Goal: Task Accomplishment & Management: Manage account settings

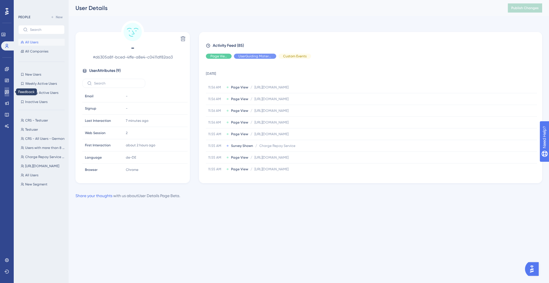
click at [7, 92] on icon at bounding box center [7, 92] width 5 height 5
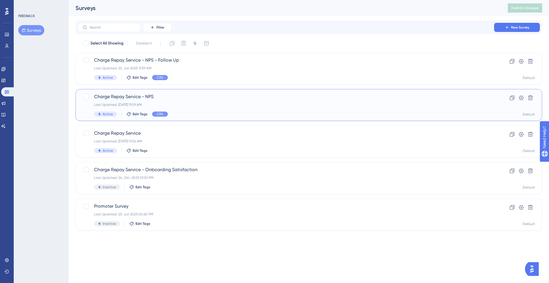
click at [181, 101] on div "Charge Repay Service - NPS Last Updated: 22. Sept. 2025 11:59 AM Active Edit Ta…" at bounding box center [285, 104] width 383 height 23
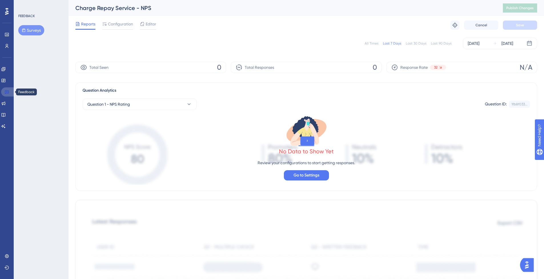
click at [9, 93] on link at bounding box center [8, 91] width 14 height 9
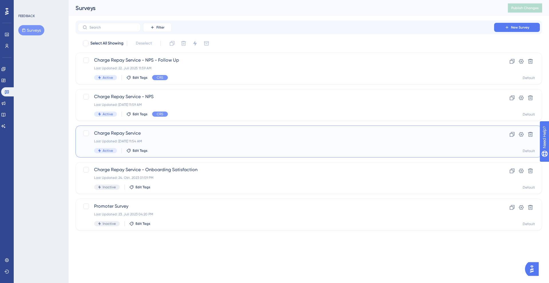
click at [140, 133] on span "Charge Repay Service" at bounding box center [285, 133] width 383 height 7
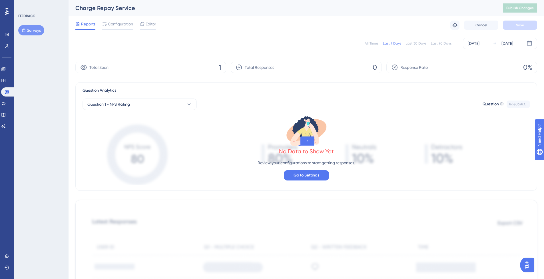
click at [221, 67] on span "1" at bounding box center [220, 67] width 3 height 9
click at [113, 22] on span "Configuration" at bounding box center [120, 24] width 25 height 7
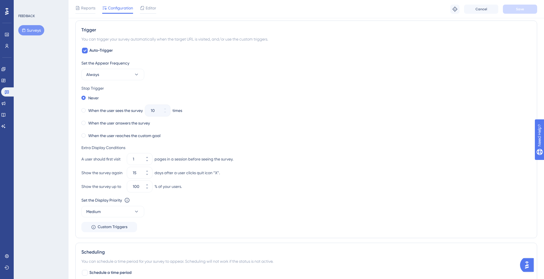
scroll to position [255, 0]
drag, startPoint x: 85, startPoint y: 148, endPoint x: 126, endPoint y: 149, distance: 40.9
click at [126, 149] on div "Extra Display Conditions" at bounding box center [306, 146] width 450 height 7
drag, startPoint x: 78, startPoint y: 158, endPoint x: 123, endPoint y: 160, distance: 45.2
click at [123, 160] on div "Trigger You can trigger your survey automatically when the target URL is visite…" at bounding box center [306, 129] width 462 height 218
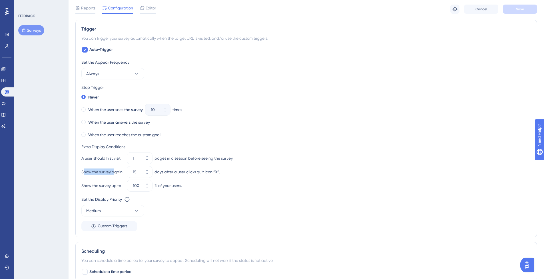
drag, startPoint x: 83, startPoint y: 173, endPoint x: 114, endPoint y: 175, distance: 31.5
click at [114, 175] on div "Show the survey again" at bounding box center [102, 172] width 43 height 7
click at [147, 174] on icon at bounding box center [146, 173] width 3 height 3
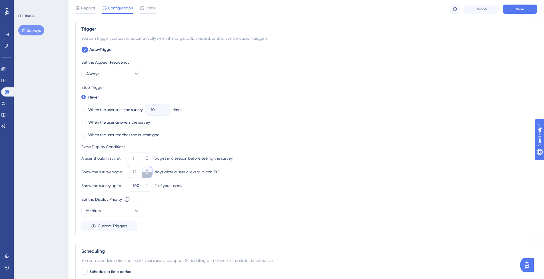
click at [147, 174] on icon at bounding box center [146, 173] width 3 height 3
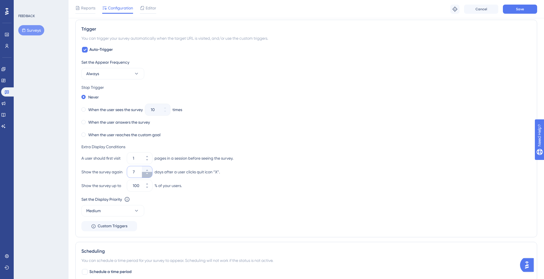
click at [147, 174] on icon at bounding box center [146, 173] width 3 height 3
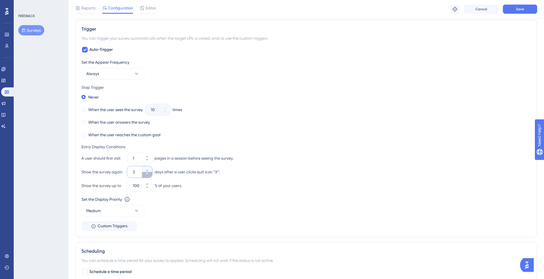
click at [147, 174] on icon at bounding box center [146, 173] width 3 height 3
click at [147, 169] on icon at bounding box center [146, 170] width 3 height 3
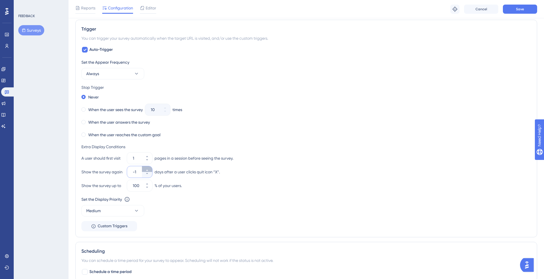
click at [147, 169] on icon at bounding box center [146, 170] width 3 height 3
type input "0"
click at [194, 169] on div "days after a user clicks quit icon “X”." at bounding box center [187, 172] width 65 height 7
click at [146, 161] on icon at bounding box center [146, 159] width 3 height 3
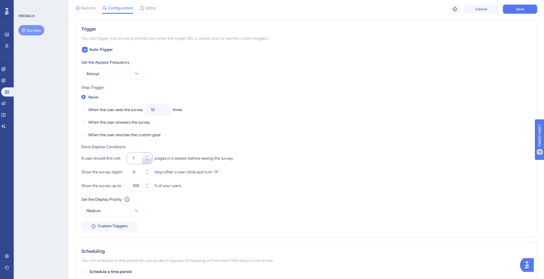
type input "1"
click at [278, 203] on div "Set the Display Priority This option will set the display priority between auto…" at bounding box center [306, 206] width 450 height 21
click at [531, 7] on button "Save" at bounding box center [520, 9] width 34 height 9
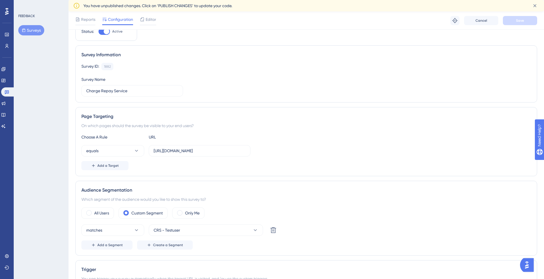
scroll to position [0, 0]
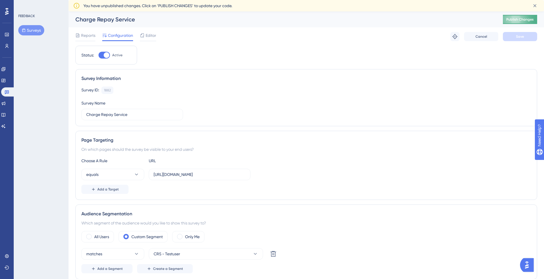
click at [516, 19] on span "Publish Changes" at bounding box center [520, 19] width 27 height 5
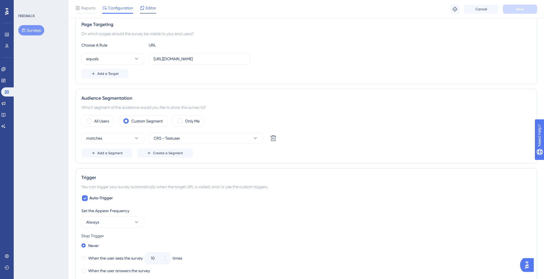
scroll to position [48, 0]
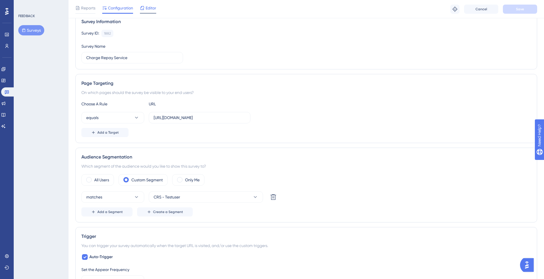
click at [144, 8] on icon at bounding box center [142, 8] width 5 height 5
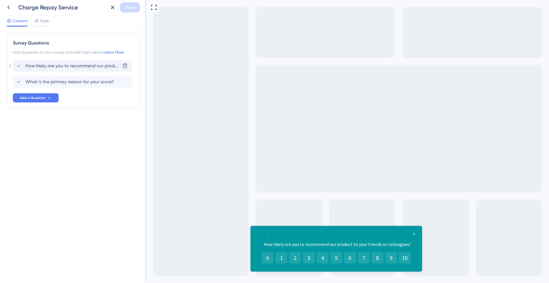
click at [50, 66] on span "How likely are you to recommend our product to your friends or colleagues?" at bounding box center [72, 66] width 94 height 7
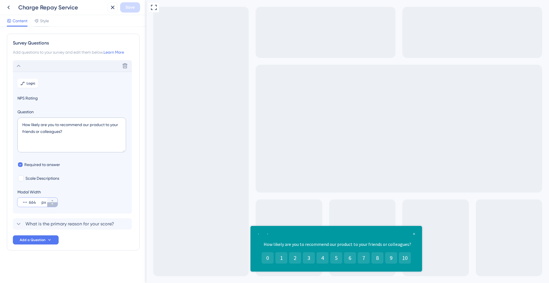
click at [53, 205] on icon at bounding box center [52, 204] width 3 height 3
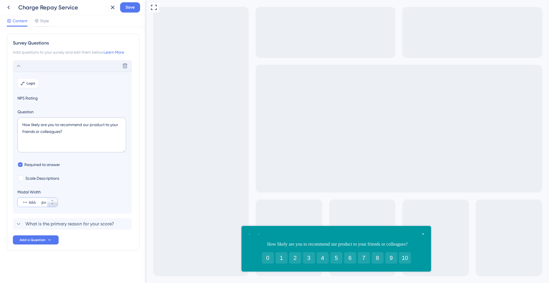
click at [53, 205] on icon at bounding box center [52, 204] width 3 height 3
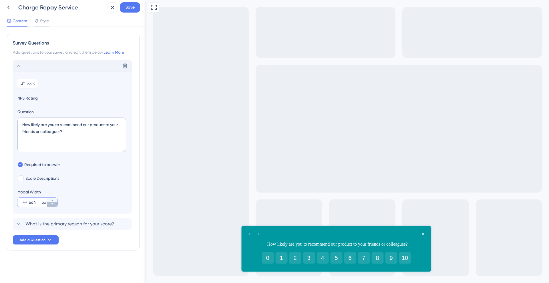
click at [53, 205] on icon at bounding box center [52, 204] width 3 height 3
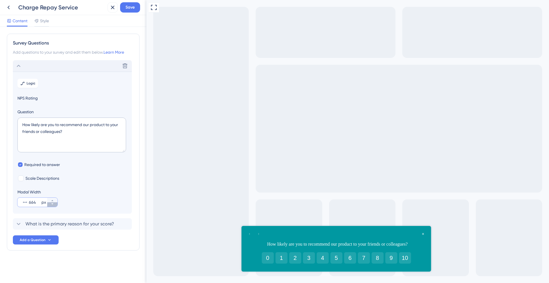
click at [53, 205] on icon at bounding box center [52, 204] width 3 height 3
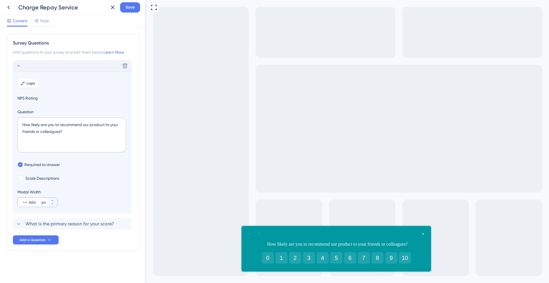
drag, startPoint x: 37, startPoint y: 203, endPoint x: 23, endPoint y: 202, distance: 13.8
click at [23, 202] on div "664 px" at bounding box center [32, 202] width 30 height 9
click at [29, 202] on input "664" at bounding box center [34, 202] width 11 height 7
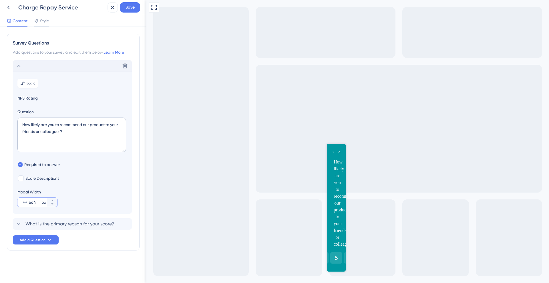
type input "664"
click at [43, 23] on span "Style" at bounding box center [44, 20] width 9 height 7
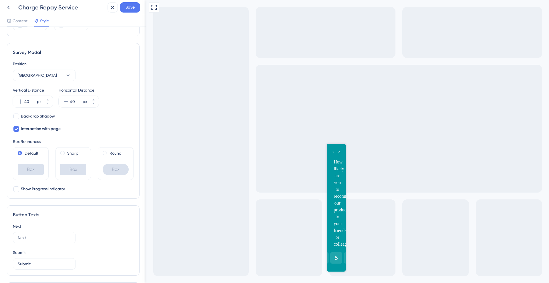
scroll to position [164, 0]
click at [49, 106] on button "40 px" at bounding box center [48, 105] width 10 height 6
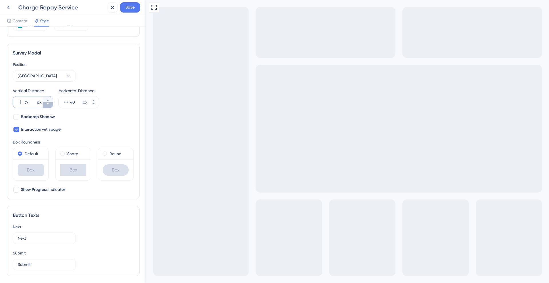
click at [49, 106] on button "39 px" at bounding box center [48, 105] width 10 height 6
click at [49, 101] on icon at bounding box center [47, 100] width 3 height 3
type input "40"
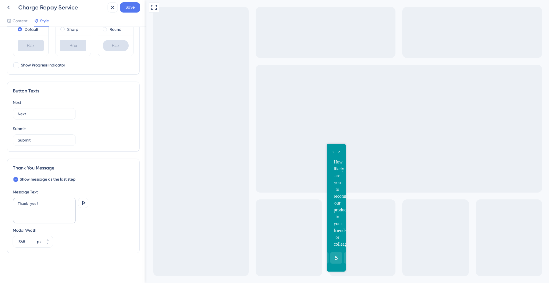
scroll to position [0, 0]
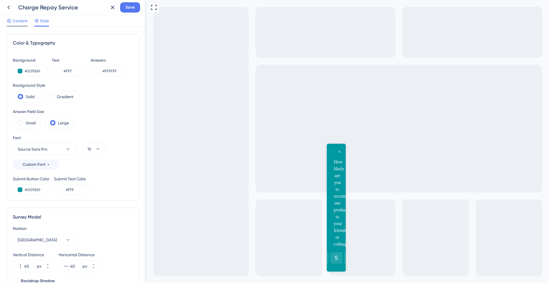
click at [17, 21] on span "Content" at bounding box center [20, 20] width 15 height 7
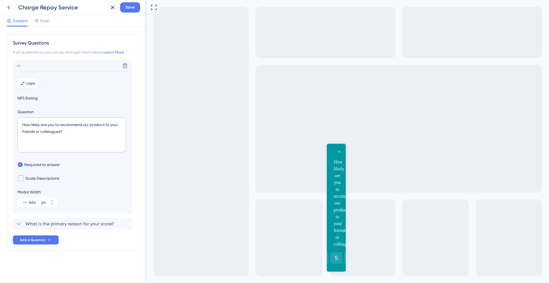
click at [55, 179] on span "Scale Descriptions" at bounding box center [42, 178] width 34 height 7
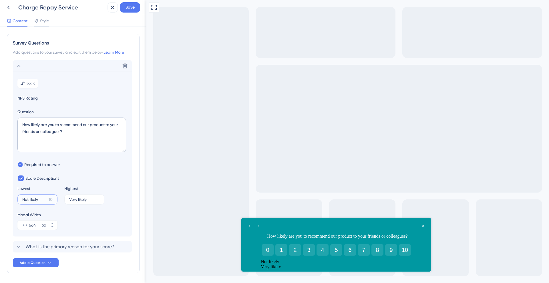
click at [46, 201] on input "Not likely" at bounding box center [34, 200] width 24 height 4
click at [29, 178] on span "Scale Descriptions" at bounding box center [42, 178] width 34 height 7
checkbox input "false"
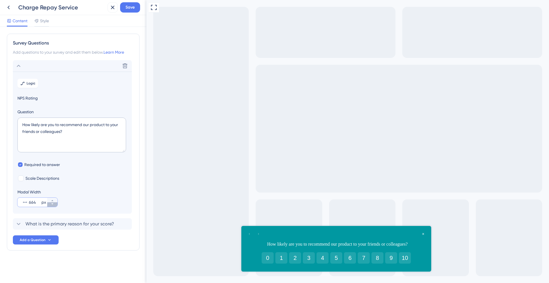
click at [53, 205] on icon at bounding box center [52, 204] width 3 height 3
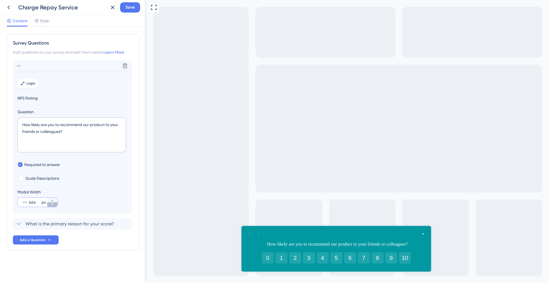
click at [53, 205] on icon at bounding box center [52, 204] width 3 height 3
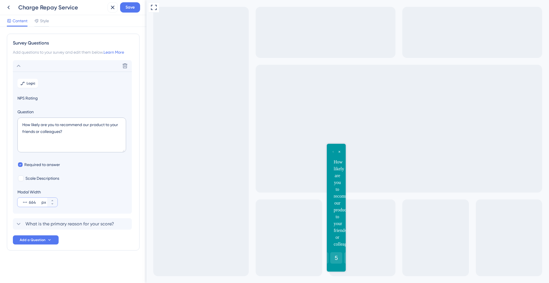
drag, startPoint x: 37, startPoint y: 201, endPoint x: 23, endPoint y: 201, distance: 14.0
click at [23, 201] on div "664 px" at bounding box center [32, 202] width 30 height 9
click at [29, 201] on input "664" at bounding box center [34, 202] width 11 height 7
type input "664"
click at [26, 201] on icon at bounding box center [25, 203] width 6 height 6
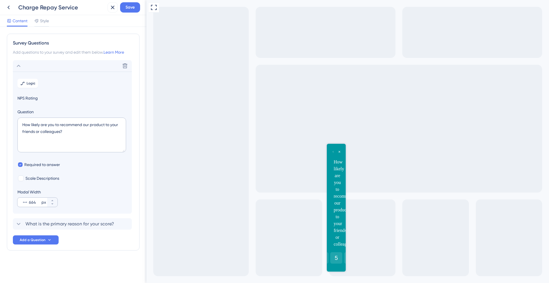
click at [29, 201] on input "664" at bounding box center [34, 202] width 11 height 7
click at [26, 201] on icon at bounding box center [25, 203] width 6 height 6
click at [29, 201] on input "664" at bounding box center [34, 202] width 11 height 7
click at [9, 9] on icon at bounding box center [8, 7] width 7 height 7
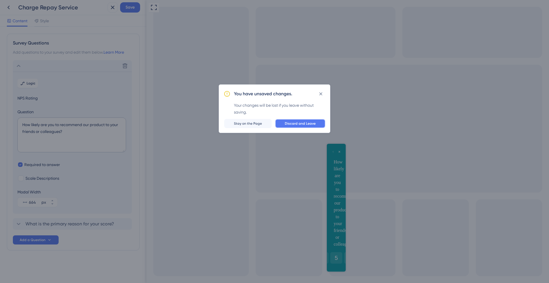
click at [310, 121] on span "Discard and Leave" at bounding box center [300, 123] width 31 height 5
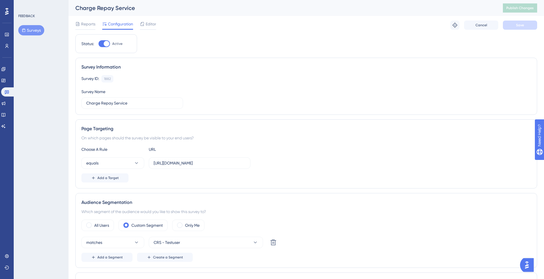
click at [56, 93] on div "FEEDBACK Surveys" at bounding box center [41, 139] width 55 height 279
click at [47, 133] on div "FEEDBACK Surveys" at bounding box center [41, 139] width 55 height 279
click at [7, 91] on icon at bounding box center [7, 92] width 5 height 5
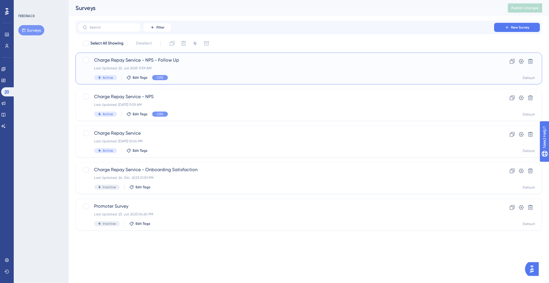
click at [210, 65] on div "Charge Repay Service - NPS - Follow Up Last Updated: 22. Juli 2025 11:59 AM Act…" at bounding box center [285, 68] width 383 height 23
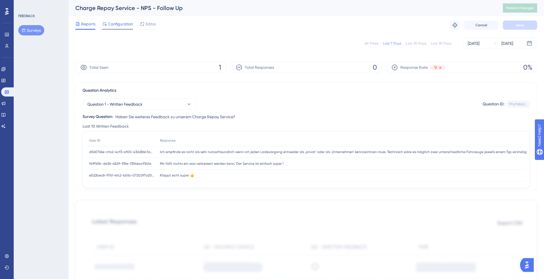
click at [119, 24] on span "Configuration" at bounding box center [120, 24] width 25 height 7
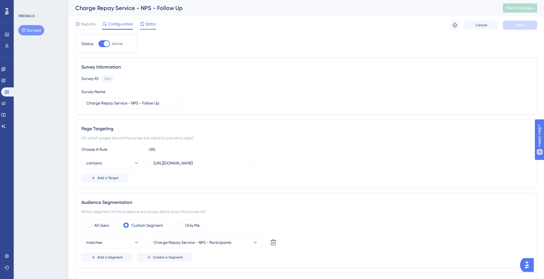
click at [150, 26] on span "Editor" at bounding box center [151, 24] width 11 height 7
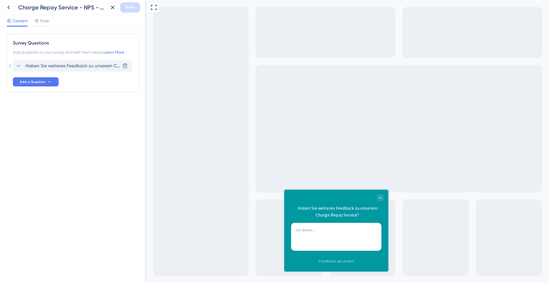
click at [40, 69] on span "Haben Sie weiteres Feedback zu unserem Charge Repay Service?" at bounding box center [72, 66] width 94 height 7
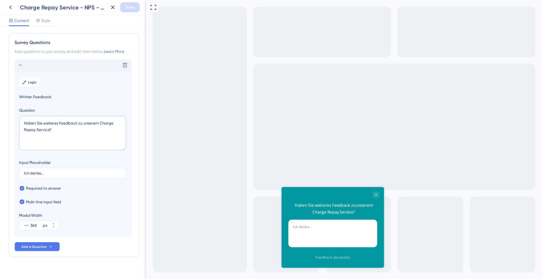
scroll to position [7, 0]
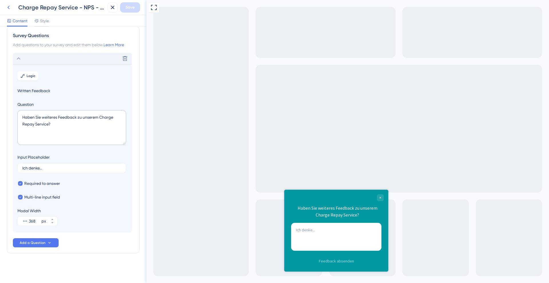
click at [11, 8] on icon at bounding box center [8, 7] width 7 height 7
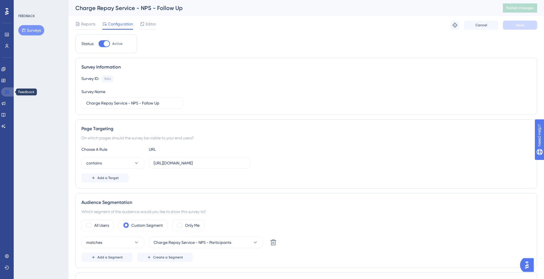
click at [9, 90] on icon at bounding box center [7, 92] width 5 height 5
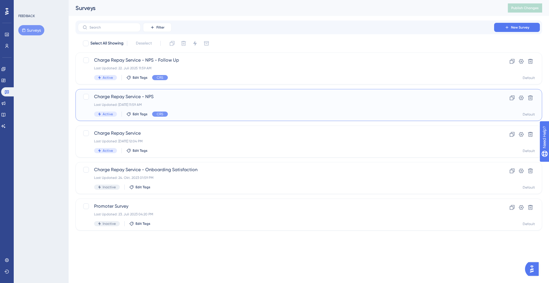
click at [175, 96] on span "Charge Repay Service - NPS" at bounding box center [285, 96] width 383 height 7
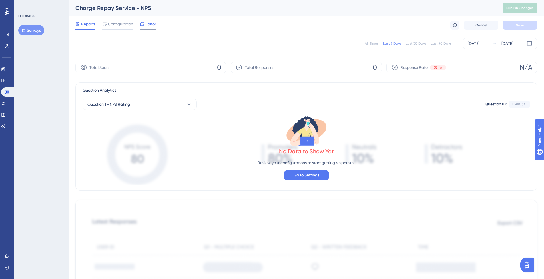
click at [145, 23] on div "Editor" at bounding box center [148, 24] width 16 height 7
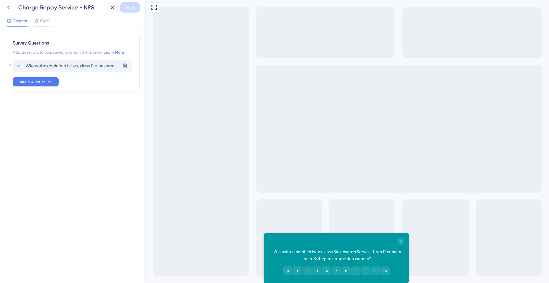
click at [58, 67] on span "Wie wahrscheinlich ist es, dass Sie unseren Service Ihren Freunden oder Kollege…" at bounding box center [72, 66] width 94 height 7
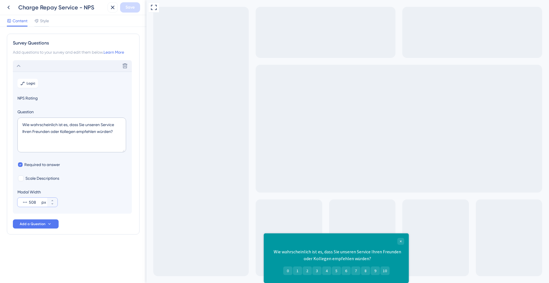
click at [37, 203] on input "508" at bounding box center [34, 202] width 11 height 7
click at [53, 204] on icon at bounding box center [52, 204] width 3 height 3
click at [53, 204] on icon at bounding box center [52, 204] width 2 height 1
drag, startPoint x: 36, startPoint y: 203, endPoint x: 20, endPoint y: 202, distance: 16.1
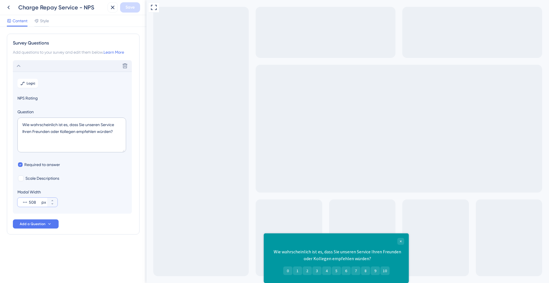
click at [20, 202] on div "508 px" at bounding box center [32, 202] width 30 height 9
click at [29, 202] on input "508" at bounding box center [34, 202] width 11 height 7
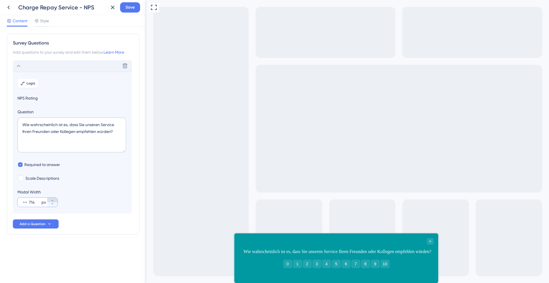
click at [53, 201] on icon at bounding box center [52, 200] width 3 height 3
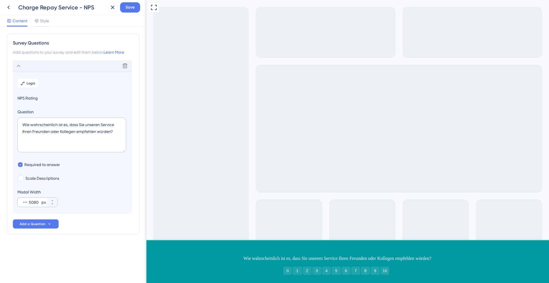
click at [24, 202] on icon at bounding box center [25, 203] width 6 height 6
click at [29, 202] on input "5080" at bounding box center [34, 202] width 11 height 7
click at [27, 203] on icon at bounding box center [25, 203] width 6 height 6
click at [29, 203] on input "5080" at bounding box center [34, 202] width 11 height 7
click at [54, 204] on icon at bounding box center [52, 204] width 3 height 3
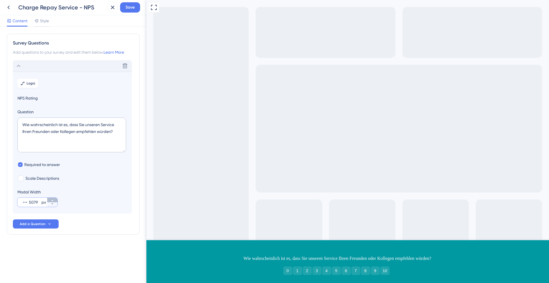
click at [53, 199] on icon at bounding box center [52, 200] width 3 height 3
click at [53, 203] on icon at bounding box center [52, 204] width 3 height 3
type input "5079"
click at [23, 201] on icon at bounding box center [25, 203] width 6 height 6
click at [29, 201] on input "5079" at bounding box center [34, 202] width 11 height 7
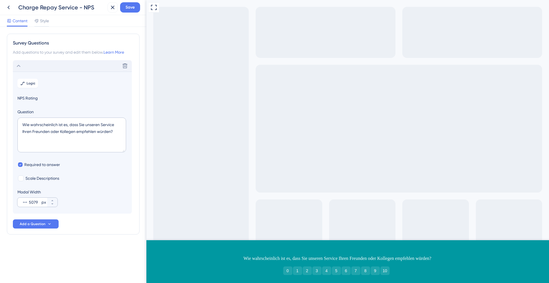
click at [23, 201] on icon at bounding box center [25, 203] width 6 height 6
click at [29, 201] on input "5079" at bounding box center [34, 202] width 11 height 7
click at [25, 180] on label "Scale Descriptions" at bounding box center [38, 178] width 42 height 7
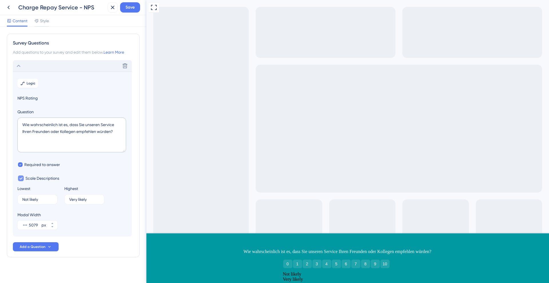
click at [25, 180] on label "Scale Descriptions" at bounding box center [38, 178] width 42 height 7
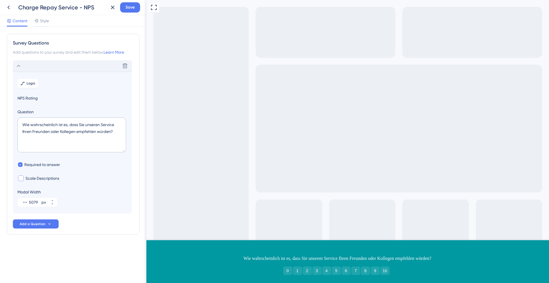
click at [25, 180] on label "Scale Descriptions" at bounding box center [38, 178] width 42 height 7
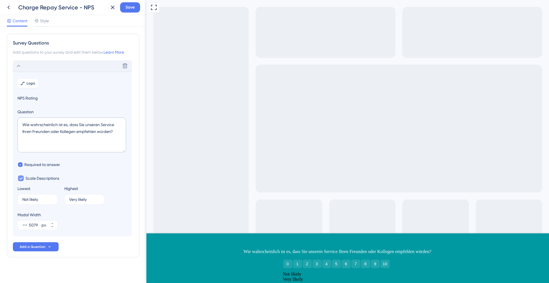
click at [25, 180] on label "Scale Descriptions" at bounding box center [38, 178] width 42 height 7
checkbox input "false"
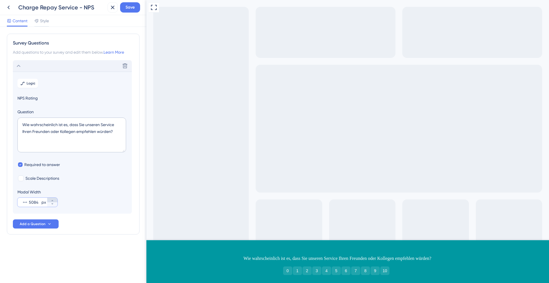
click at [53, 201] on icon at bounding box center [52, 200] width 3 height 3
click at [53, 206] on icon at bounding box center [52, 204] width 3 height 3
click at [53, 200] on icon at bounding box center [52, 200] width 3 height 3
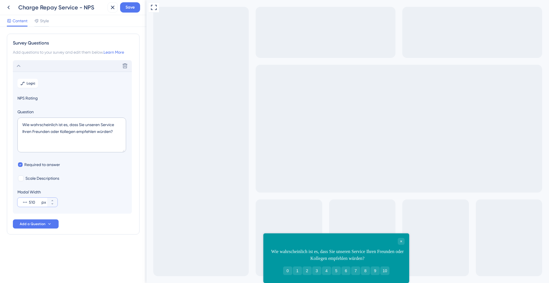
click at [37, 202] on input "510" at bounding box center [34, 202] width 11 height 7
click at [55, 205] on button "510 px" at bounding box center [52, 205] width 10 height 5
click at [55, 205] on button "509 px" at bounding box center [52, 205] width 10 height 5
click at [55, 205] on button "508 px" at bounding box center [52, 205] width 10 height 5
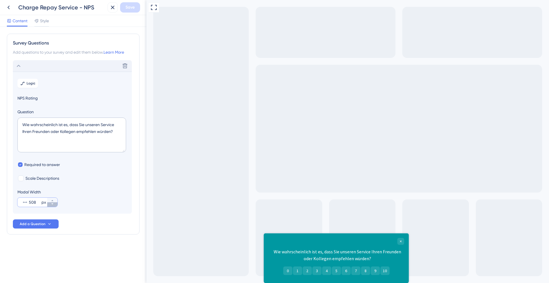
click at [55, 205] on button "508 px" at bounding box center [52, 205] width 10 height 5
click at [88, 187] on section "Logic NPS Rating Question Wie wahrscheinlich ist es, dass Sie unseren Service I…" at bounding box center [72, 143] width 119 height 142
click at [53, 200] on icon at bounding box center [52, 200] width 3 height 3
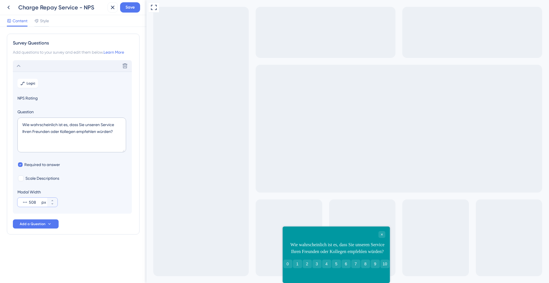
type input "508"
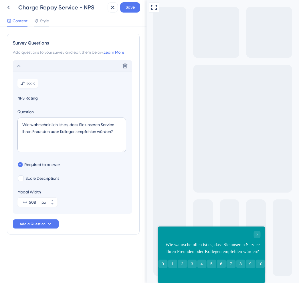
click at [225, 235] on div at bounding box center [211, 234] width 98 height 7
click at [134, 8] on span "Save" at bounding box center [129, 7] width 9 height 7
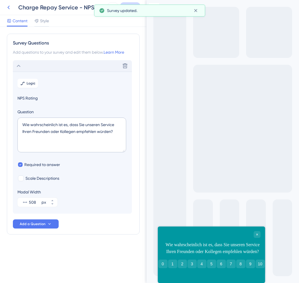
click at [9, 8] on icon at bounding box center [8, 7] width 7 height 7
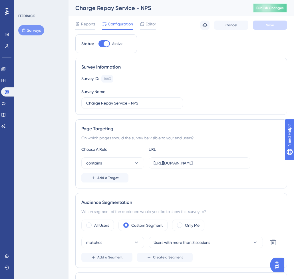
click at [278, 11] on button "Publish Changes" at bounding box center [270, 7] width 34 height 9
click at [8, 91] on icon at bounding box center [7, 93] width 4 height 4
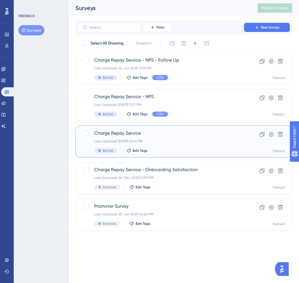
click at [141, 137] on div "Charge Repay Service Last Updated: 23. Sept. 2025 12:04 PM Active Edit Tags" at bounding box center [160, 141] width 133 height 23
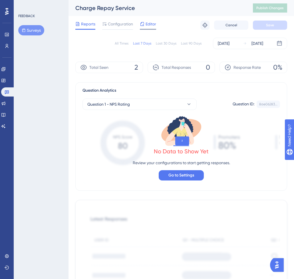
click at [148, 26] on span "Editor" at bounding box center [151, 24] width 11 height 7
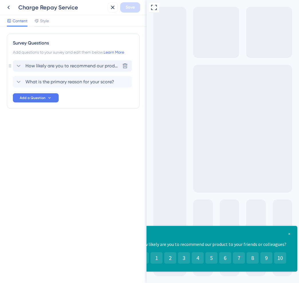
click at [69, 69] on span "How likely are you to recommend our product to your friends or colleagues?" at bounding box center [72, 66] width 94 height 7
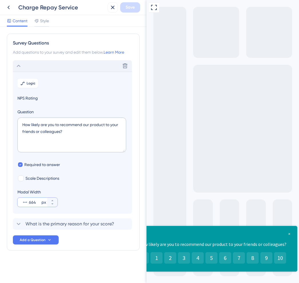
click at [34, 202] on input "664" at bounding box center [34, 202] width 11 height 7
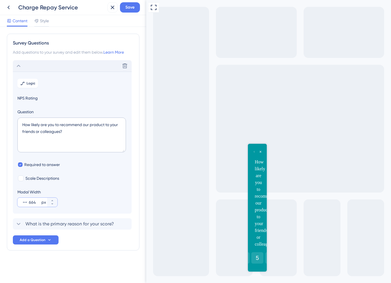
click at [35, 203] on input "664" at bounding box center [34, 202] width 11 height 7
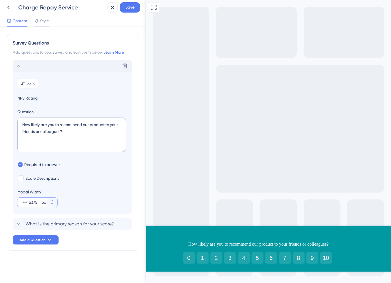
type input "664"
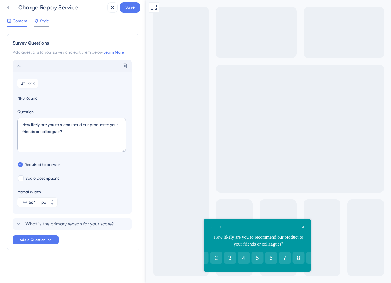
click at [44, 22] on span "Style" at bounding box center [44, 20] width 9 height 7
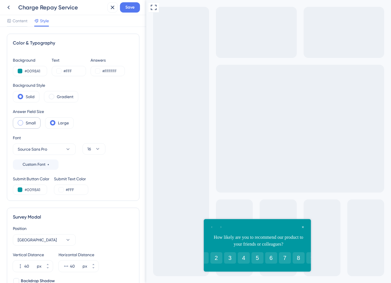
click at [26, 121] on label "Small" at bounding box center [31, 123] width 10 height 7
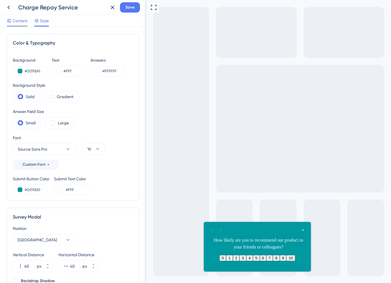
click at [23, 23] on span "Content" at bounding box center [20, 20] width 15 height 7
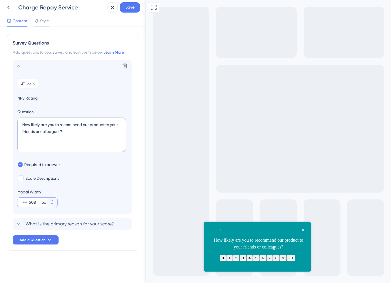
click at [38, 203] on input "508" at bounding box center [34, 202] width 11 height 7
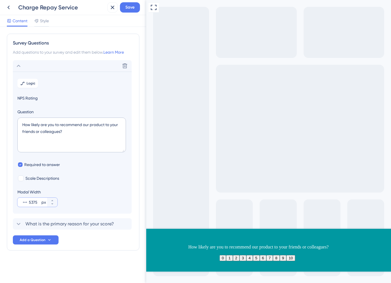
type input "508"
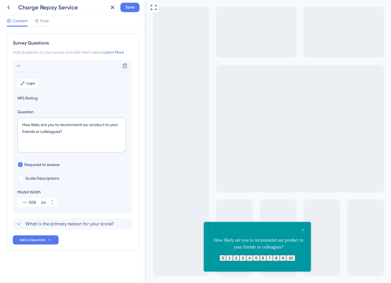
click at [131, 5] on span "Save" at bounding box center [129, 7] width 9 height 7
click at [7, 7] on icon at bounding box center [8, 7] width 7 height 7
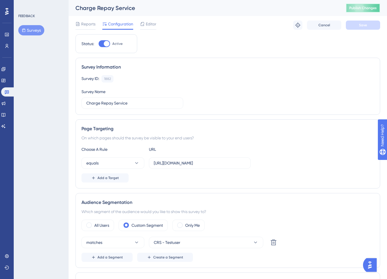
click at [373, 9] on span "Publish Changes" at bounding box center [362, 8] width 27 height 5
click at [150, 26] on span "Editor" at bounding box center [151, 24] width 11 height 7
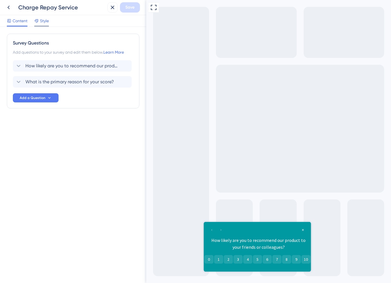
click at [46, 17] on span "Style" at bounding box center [44, 20] width 9 height 7
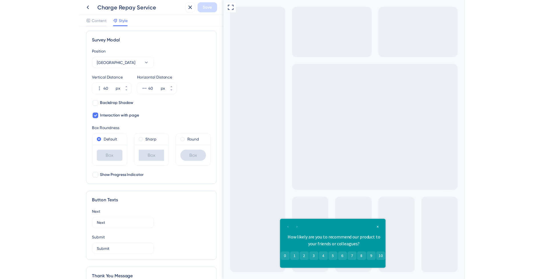
scroll to position [177, 0]
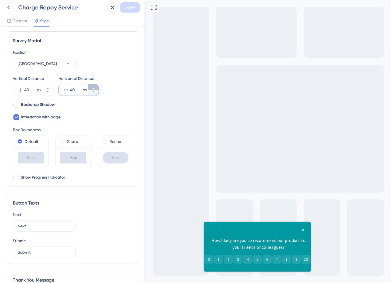
click at [93, 87] on icon at bounding box center [93, 88] width 3 height 3
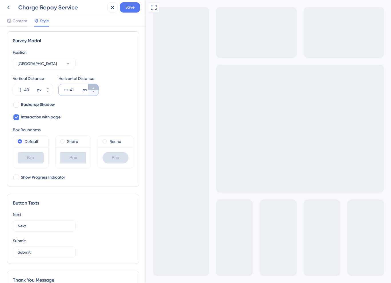
click at [93, 87] on icon at bounding box center [93, 88] width 3 height 3
click at [93, 93] on button "42 px" at bounding box center [93, 93] width 10 height 6
click at [93, 93] on button "41 px" at bounding box center [93, 93] width 10 height 6
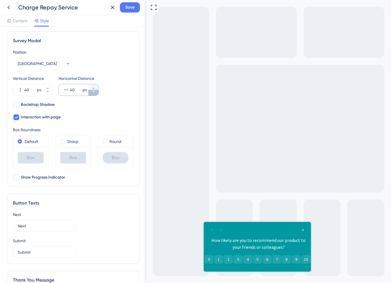
click at [93, 93] on button "40 px" at bounding box center [93, 93] width 10 height 6
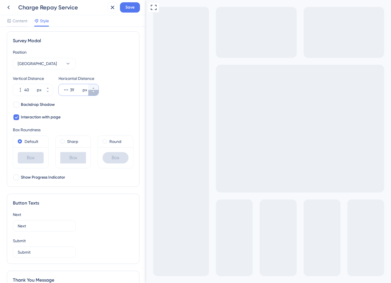
click at [93, 93] on button "39 px" at bounding box center [93, 93] width 10 height 6
click at [93, 93] on button "38 px" at bounding box center [93, 93] width 10 height 6
click at [93, 93] on button "37 px" at bounding box center [93, 93] width 10 height 6
click at [93, 87] on icon at bounding box center [93, 88] width 3 height 3
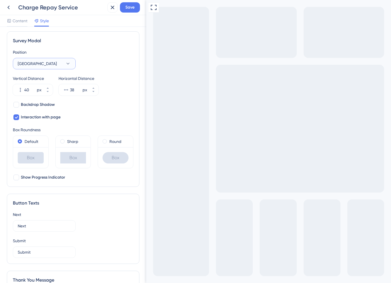
click at [61, 60] on button "[GEOGRAPHIC_DATA]" at bounding box center [44, 63] width 63 height 11
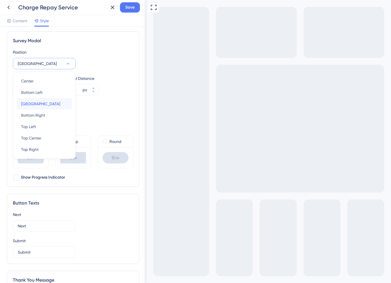
click at [50, 104] on div "[GEOGRAPHIC_DATA]" at bounding box center [44, 103] width 46 height 11
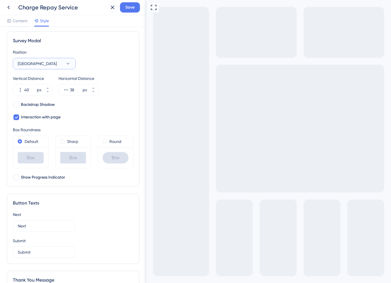
click at [58, 64] on button "[GEOGRAPHIC_DATA]" at bounding box center [44, 63] width 63 height 11
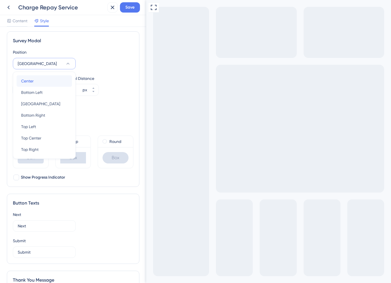
click at [45, 82] on div "Center Center" at bounding box center [44, 80] width 46 height 11
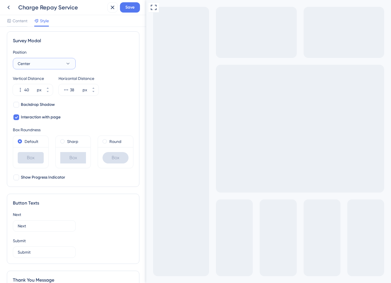
click at [59, 65] on button "Center" at bounding box center [44, 63] width 63 height 11
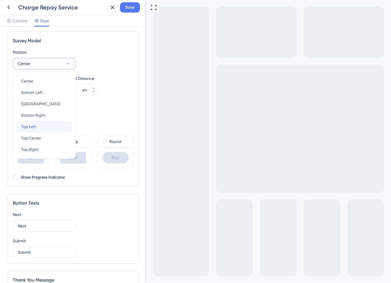
click at [45, 129] on div "Top Left Top Left" at bounding box center [44, 126] width 46 height 11
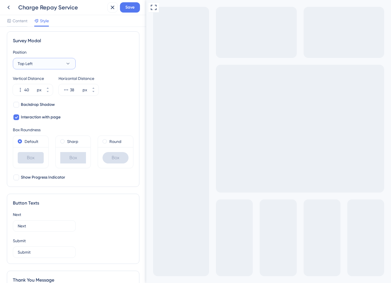
click at [59, 60] on button "Top Left" at bounding box center [44, 63] width 63 height 11
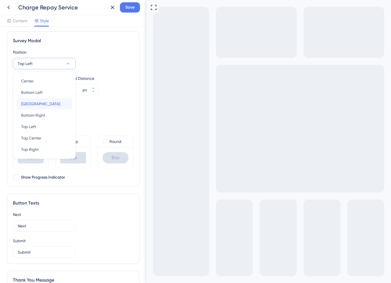
click at [51, 104] on div "[GEOGRAPHIC_DATA]" at bounding box center [44, 103] width 46 height 11
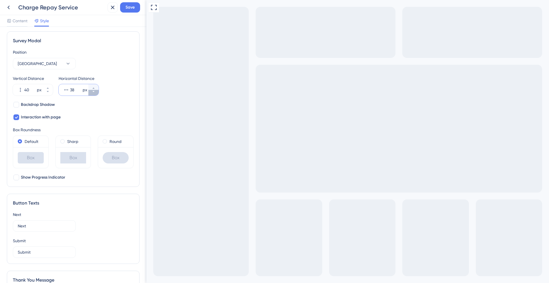
click at [93, 92] on icon at bounding box center [93, 91] width 3 height 3
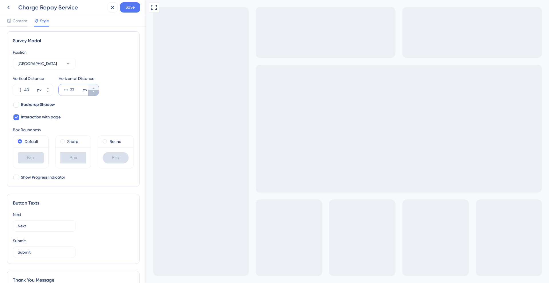
click at [93, 92] on icon at bounding box center [93, 91] width 3 height 3
type input "30"
click at [125, 8] on button "Save" at bounding box center [130, 7] width 20 height 10
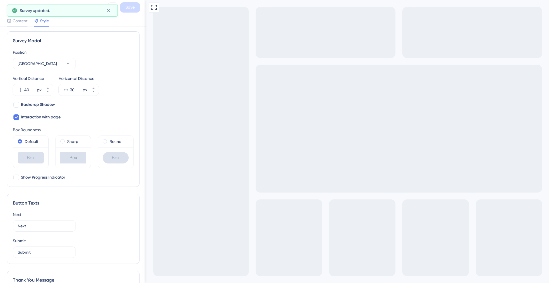
click at [3, 6] on button at bounding box center [8, 7] width 10 height 10
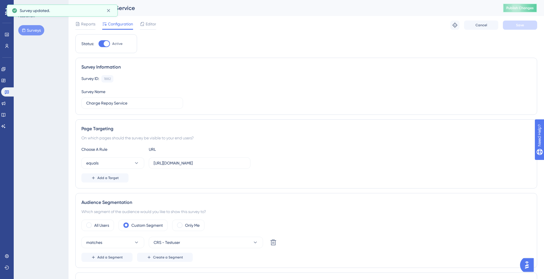
click at [521, 10] on span "Publish Changes" at bounding box center [520, 8] width 27 height 5
click at [152, 26] on span "Editor" at bounding box center [151, 24] width 11 height 7
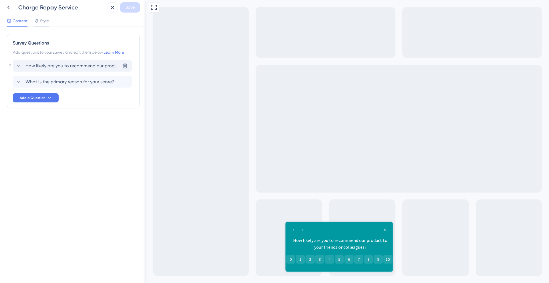
click at [69, 65] on span "How likely are you to recommend our product to your friends or colleagues?" at bounding box center [72, 66] width 94 height 7
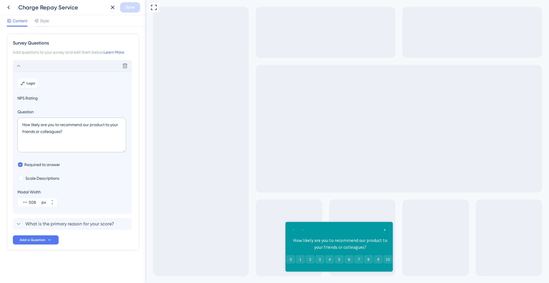
click at [17, 66] on icon at bounding box center [18, 66] width 7 height 7
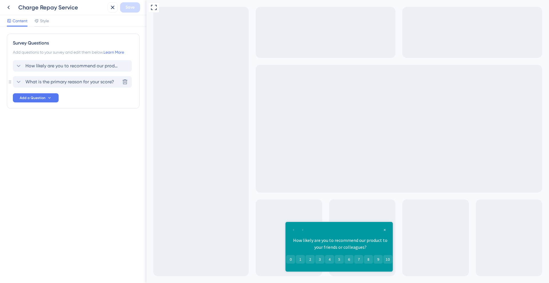
click at [28, 81] on span "What is the primary reason for your score?" at bounding box center [69, 82] width 89 height 7
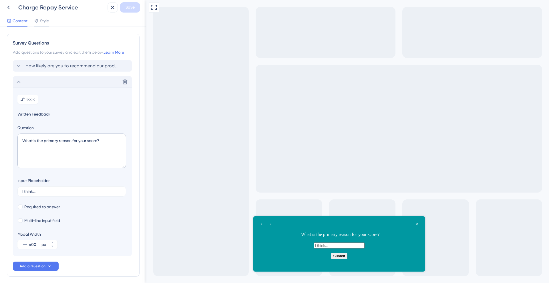
scroll to position [23, 0]
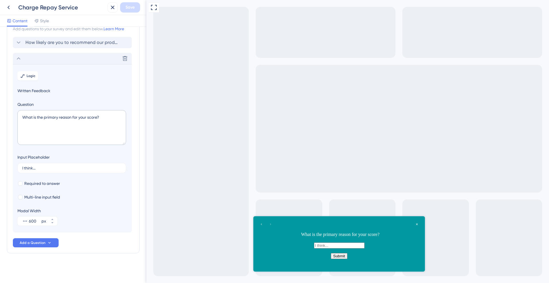
click at [46, 59] on div "Delete" at bounding box center [72, 58] width 119 height 11
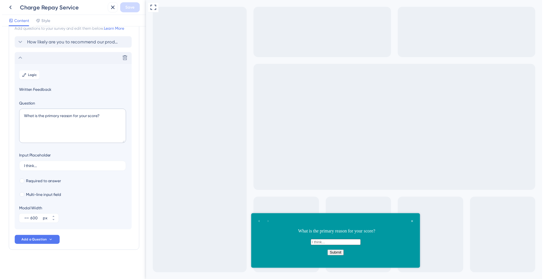
scroll to position [0, 0]
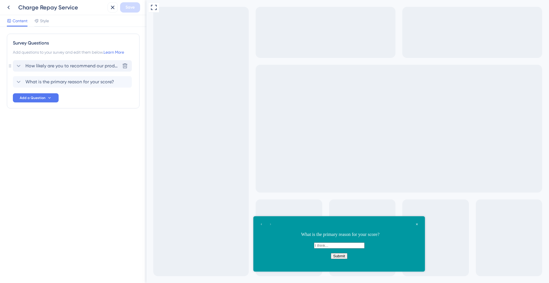
click at [48, 68] on span "How likely are you to recommend our product to your friends or colleagues?" at bounding box center [72, 66] width 94 height 7
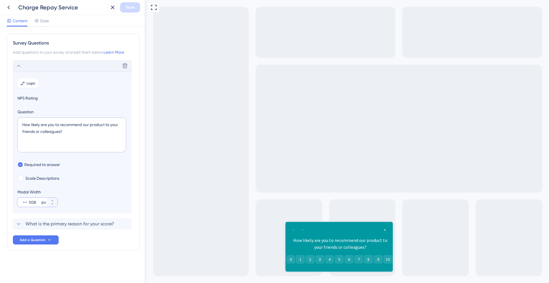
click at [37, 203] on input "508" at bounding box center [34, 202] width 11 height 7
click at [31, 83] on span "Logic" at bounding box center [31, 83] width 9 height 5
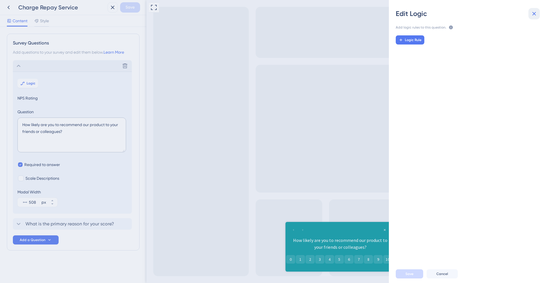
click at [538, 13] on button at bounding box center [533, 13] width 11 height 11
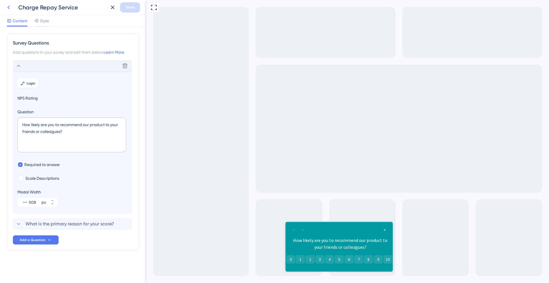
click at [11, 7] on icon at bounding box center [8, 7] width 7 height 7
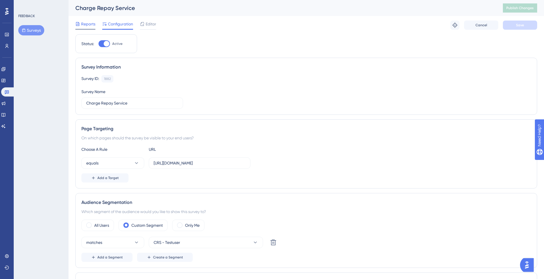
click at [85, 27] on span "Reports" at bounding box center [88, 24] width 14 height 7
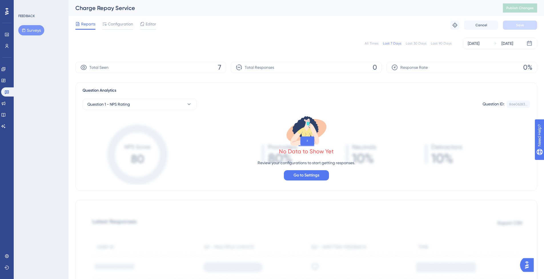
click at [111, 18] on div "Reports Configuration Editor Troubleshoot Cancel Save" at bounding box center [306, 25] width 462 height 18
click at [113, 24] on span "Configuration" at bounding box center [120, 24] width 25 height 7
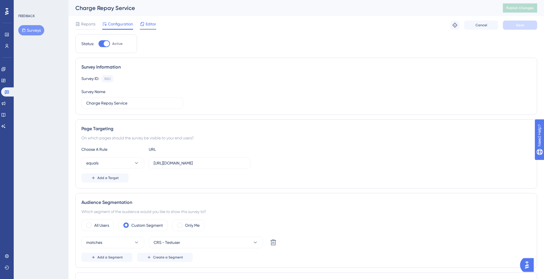
click at [146, 26] on span "Editor" at bounding box center [151, 24] width 11 height 7
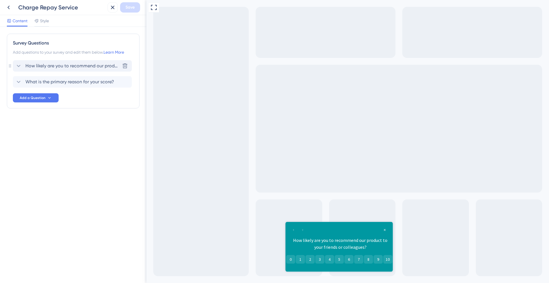
click at [85, 67] on span "How likely are you to recommend our product to your friends or colleagues?" at bounding box center [72, 66] width 94 height 7
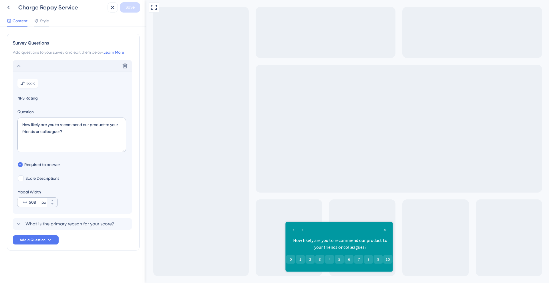
click at [23, 203] on icon at bounding box center [25, 203] width 6 height 6
click at [29, 203] on input "508" at bounding box center [34, 202] width 11 height 7
click at [45, 22] on span "Style" at bounding box center [44, 20] width 9 height 7
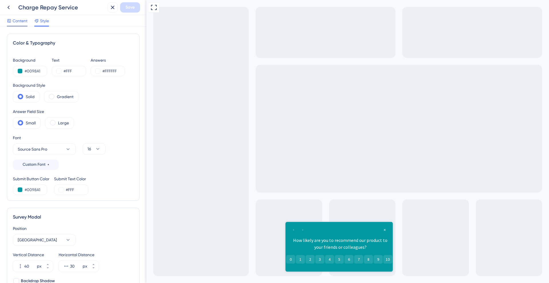
click at [20, 23] on span "Content" at bounding box center [20, 20] width 15 height 7
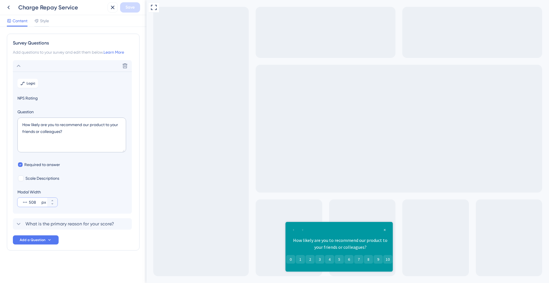
click at [35, 202] on input "508" at bounding box center [34, 202] width 11 height 7
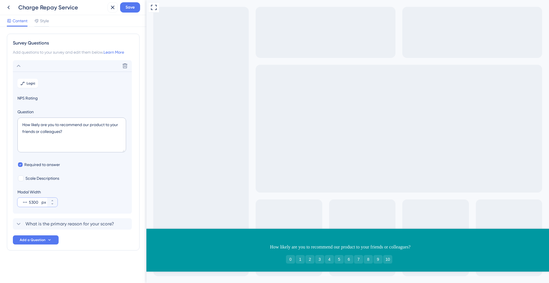
type input "508"
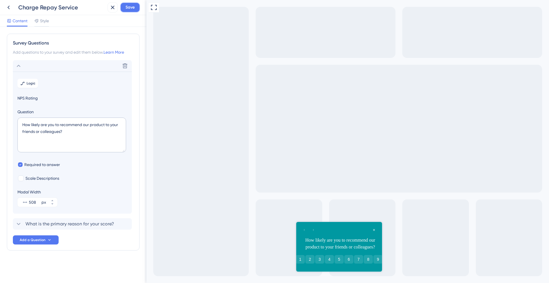
click at [129, 8] on span "Save" at bounding box center [129, 7] width 9 height 7
click at [13, 8] on button at bounding box center [8, 7] width 10 height 10
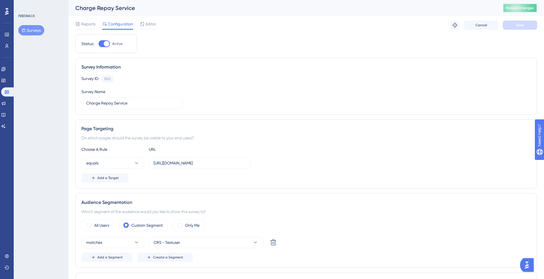
click at [532, 8] on span "Publish Changes" at bounding box center [520, 8] width 27 height 5
click at [151, 24] on span "Editor" at bounding box center [151, 24] width 11 height 7
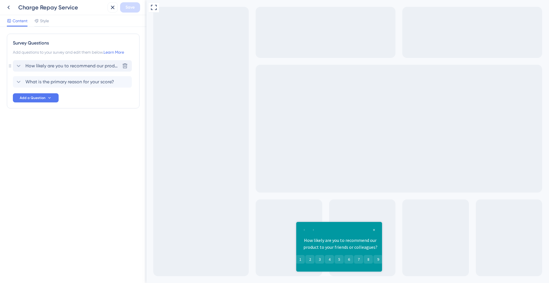
click at [63, 65] on span "How likely are you to recommend our product to your friends or colleagues?" at bounding box center [72, 66] width 94 height 7
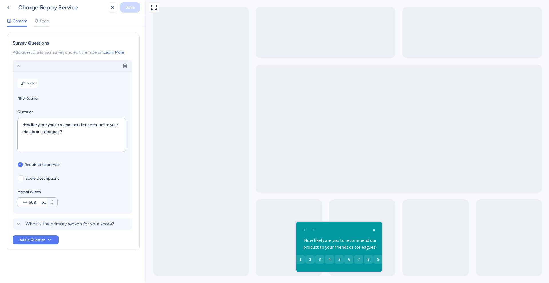
click at [44, 204] on div "px" at bounding box center [43, 202] width 5 height 7
click at [40, 204] on input "508" at bounding box center [34, 202] width 11 height 7
click at [44, 203] on div "px" at bounding box center [43, 202] width 5 height 7
click at [40, 203] on input "508" at bounding box center [34, 202] width 11 height 7
click at [44, 203] on div "px" at bounding box center [43, 202] width 5 height 7
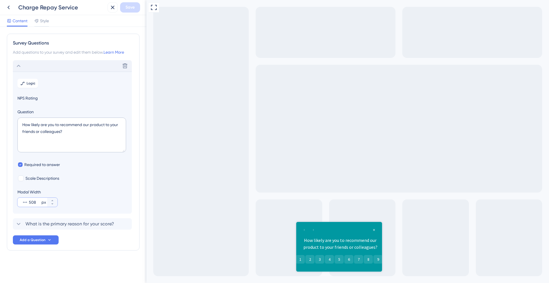
click at [40, 203] on input "508" at bounding box center [34, 202] width 11 height 7
click at [45, 202] on div "px" at bounding box center [43, 202] width 5 height 7
click at [40, 202] on input "508" at bounding box center [34, 202] width 11 height 7
click at [75, 223] on span "What is the primary reason for your score?" at bounding box center [69, 224] width 89 height 7
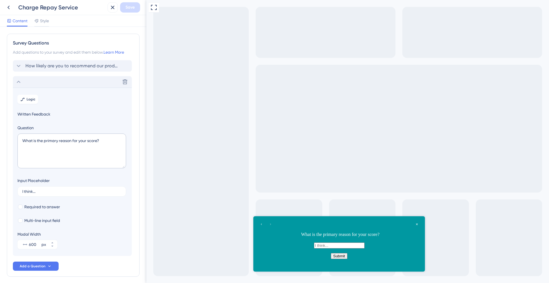
scroll to position [23, 0]
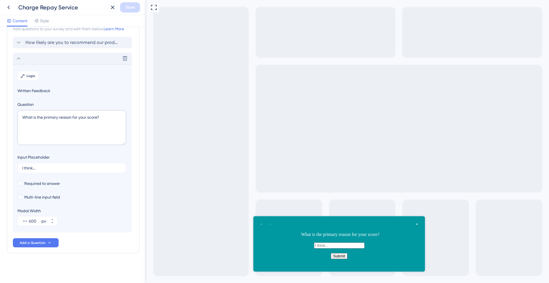
click at [57, 58] on div "Delete" at bounding box center [72, 58] width 119 height 11
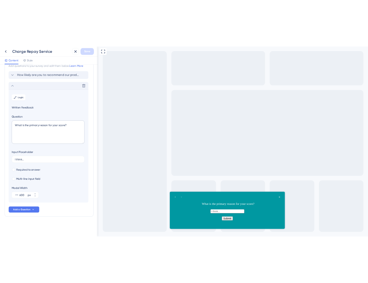
scroll to position [0, 0]
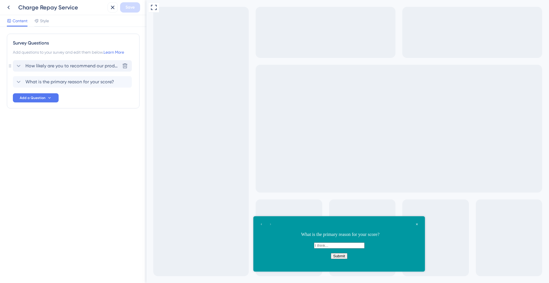
click at [58, 64] on span "How likely are you to recommend our product to your friends or colleagues?" at bounding box center [72, 66] width 94 height 7
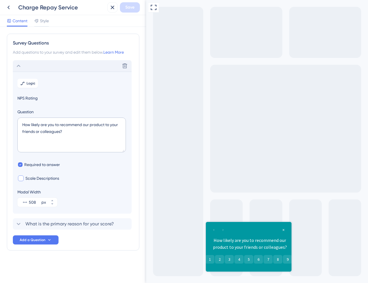
click at [24, 178] on div at bounding box center [20, 178] width 7 height 7
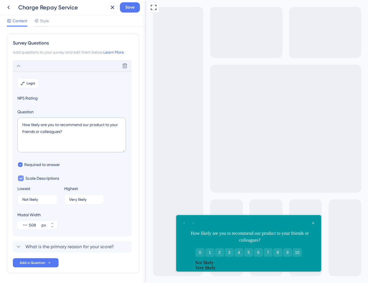
click at [24, 178] on div at bounding box center [20, 178] width 7 height 7
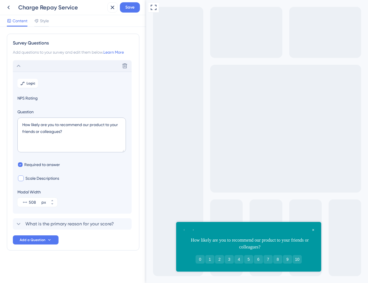
click at [24, 178] on div at bounding box center [20, 178] width 7 height 7
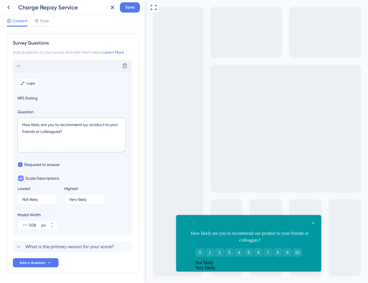
click at [24, 178] on div at bounding box center [20, 178] width 7 height 7
checkbox input "false"
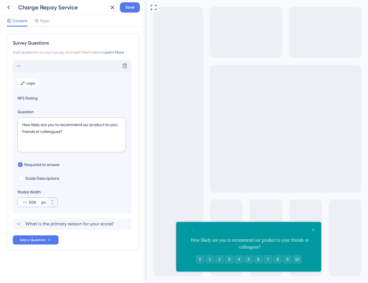
click at [38, 202] on input "508" at bounding box center [34, 202] width 11 height 7
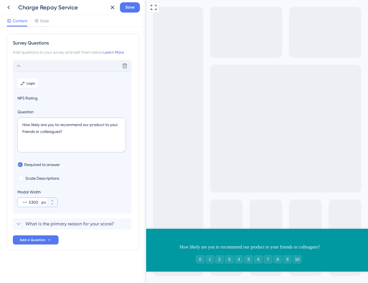
type input "508"
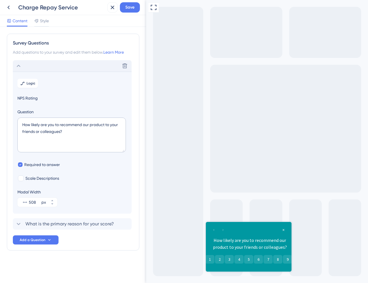
click at [169, 249] on div "Full Screen Preview" at bounding box center [257, 141] width 222 height 283
click at [123, 224] on icon at bounding box center [125, 224] width 5 height 5
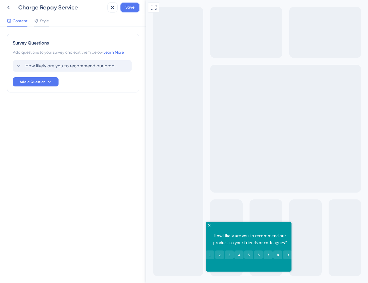
click at [127, 7] on span "Save" at bounding box center [129, 7] width 9 height 7
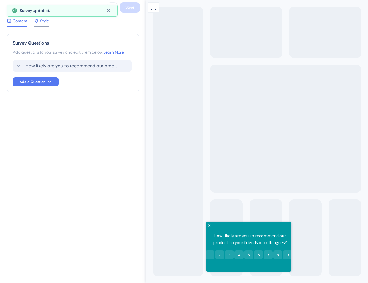
click at [40, 19] on span "Style" at bounding box center [44, 20] width 9 height 7
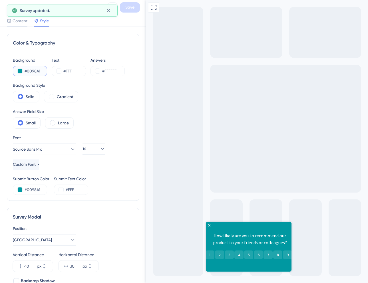
click at [31, 71] on input "#0098A1" at bounding box center [36, 71] width 23 height 7
click at [20, 71] on button at bounding box center [20, 71] width 5 height 5
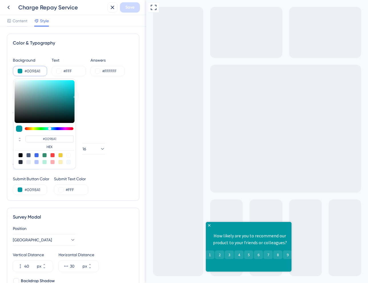
click at [53, 155] on div at bounding box center [52, 155] width 5 height 5
type input "#f84343"
type input "#F84343"
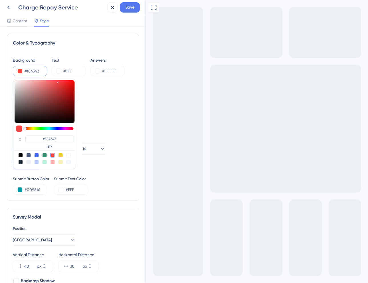
click at [96, 117] on div "Answer Field Size Small Large" at bounding box center [73, 118] width 121 height 21
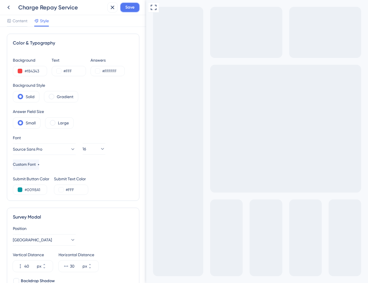
click at [130, 7] on span "Save" at bounding box center [129, 7] width 9 height 7
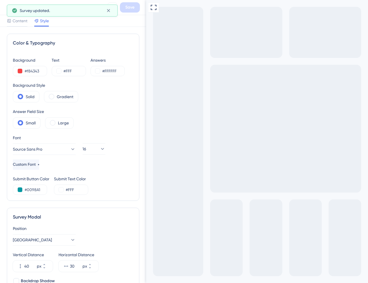
click at [9, 9] on div "Survey updated." at bounding box center [62, 11] width 111 height 12
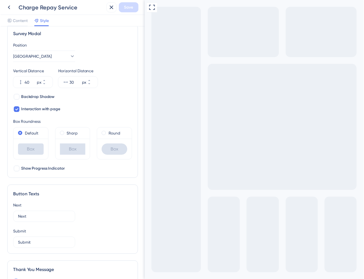
scroll to position [188, 0]
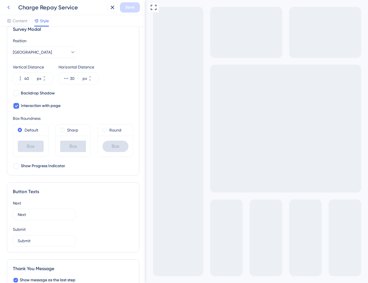
click at [9, 8] on icon at bounding box center [8, 7] width 7 height 7
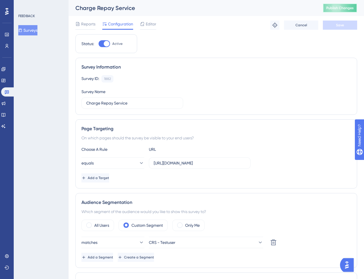
click at [336, 8] on span "Publish Changes" at bounding box center [339, 8] width 27 height 5
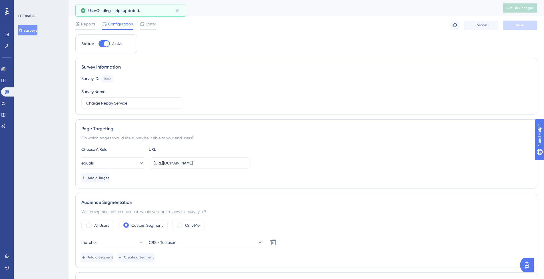
click at [309, 30] on div "Reports Configuration Editor Troubleshoot Cancel Save" at bounding box center [306, 25] width 462 height 18
click at [5, 94] on icon at bounding box center [7, 92] width 5 height 5
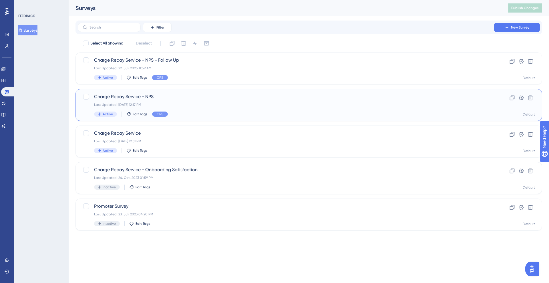
click at [146, 99] on span "Charge Repay Service - NPS" at bounding box center [285, 96] width 383 height 7
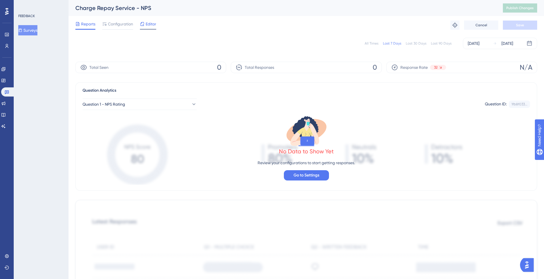
click at [151, 26] on span "Editor" at bounding box center [151, 24] width 11 height 7
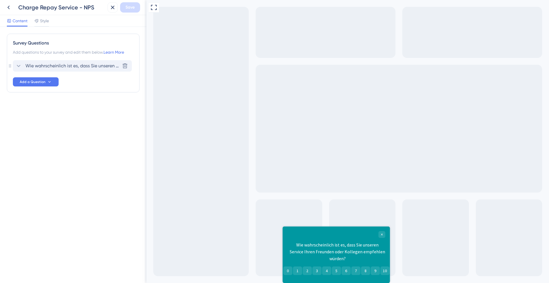
click at [67, 62] on div "Wie wahrscheinlich ist es, dass Sie unseren Service Ihren Freunden oder Kollege…" at bounding box center [72, 65] width 119 height 11
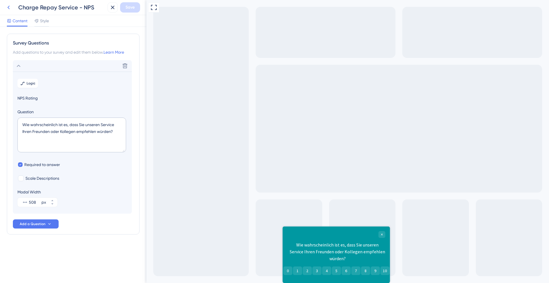
click at [9, 6] on icon at bounding box center [8, 8] width 2 height 4
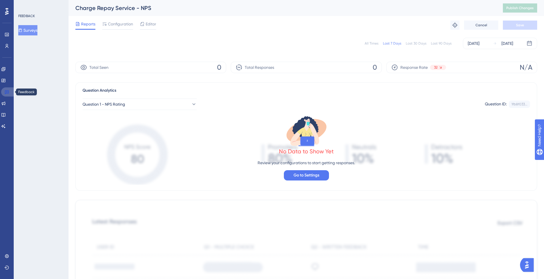
click at [10, 91] on link at bounding box center [8, 91] width 14 height 9
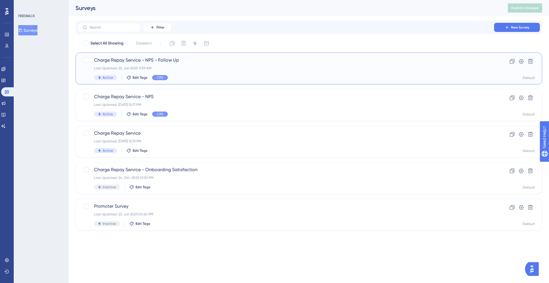
click at [184, 68] on div "Last Updated: 22. Juli 2025 11:59 AM" at bounding box center [285, 68] width 383 height 5
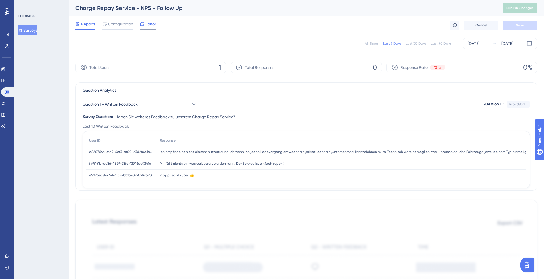
click at [149, 26] on span "Editor" at bounding box center [151, 24] width 11 height 7
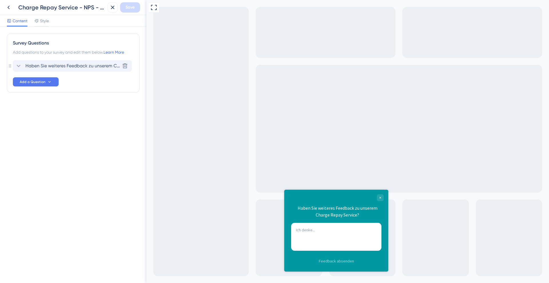
click at [46, 69] on span "Haben Sie weiteres Feedback zu unserem Charge Repay Service?" at bounding box center [72, 66] width 94 height 7
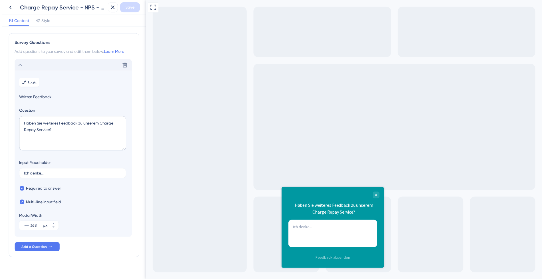
scroll to position [7, 0]
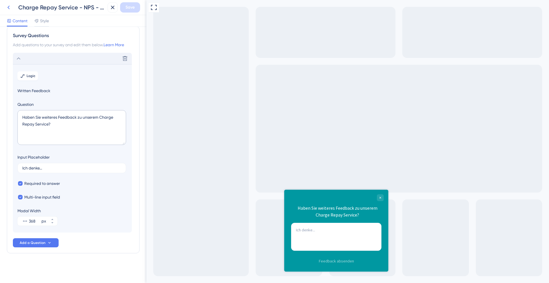
click at [10, 10] on icon at bounding box center [8, 7] width 7 height 7
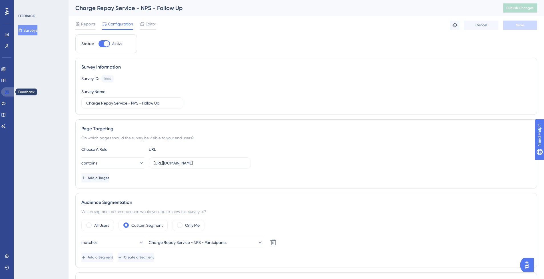
click at [6, 93] on icon at bounding box center [7, 92] width 5 height 5
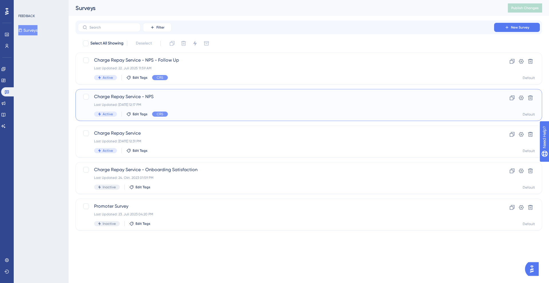
click at [137, 99] on span "Charge Repay Service - NPS" at bounding box center [285, 96] width 383 height 7
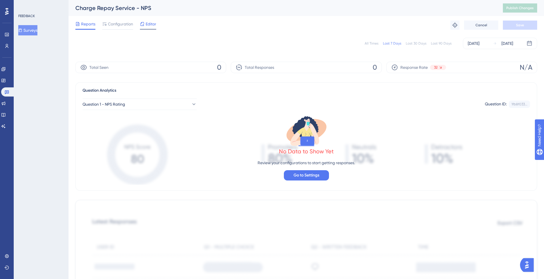
click at [154, 26] on span "Editor" at bounding box center [151, 24] width 11 height 7
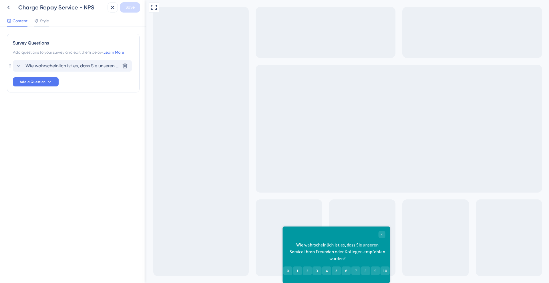
click at [75, 67] on span "Wie wahrscheinlich ist es, dass Sie unseren Service Ihren Freunden oder Kollege…" at bounding box center [72, 66] width 94 height 7
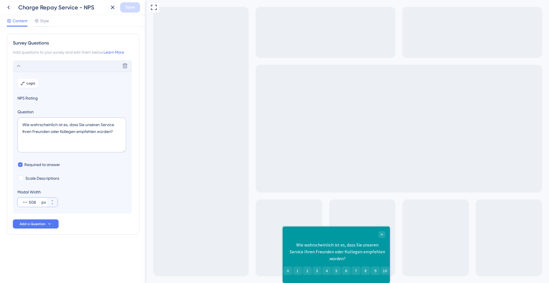
click at [37, 203] on input "508" at bounding box center [34, 202] width 11 height 7
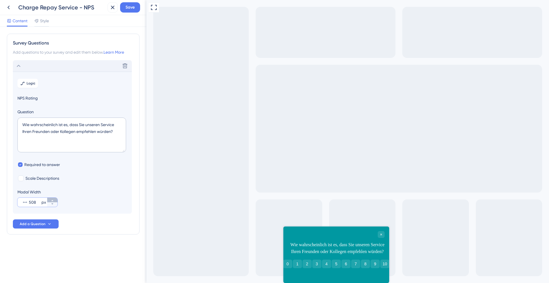
click at [54, 201] on icon at bounding box center [52, 200] width 3 height 3
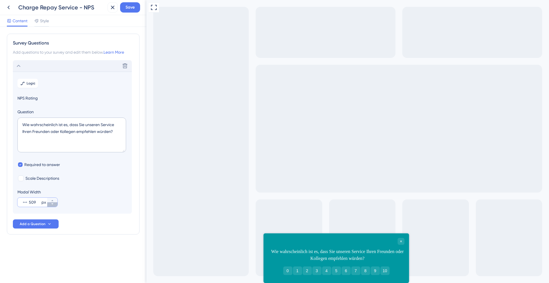
click at [54, 204] on icon at bounding box center [52, 204] width 3 height 3
type input "508"
click at [54, 204] on icon at bounding box center [52, 204] width 3 height 3
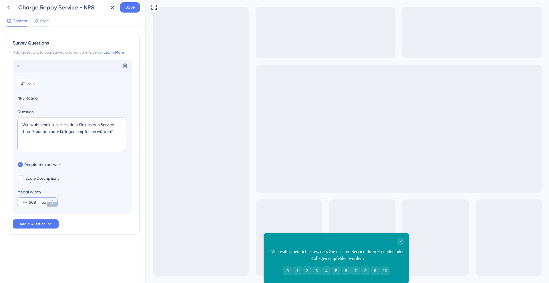
click at [54, 204] on icon at bounding box center [52, 204] width 3 height 3
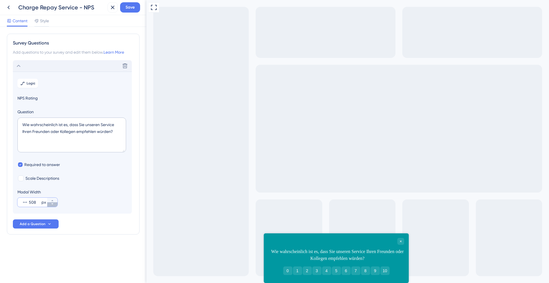
click at [54, 204] on icon at bounding box center [52, 204] width 3 height 3
click at [11, 7] on icon at bounding box center [8, 7] width 7 height 7
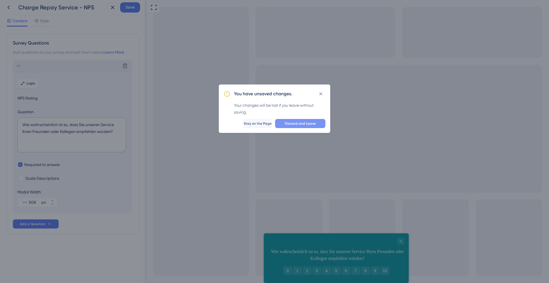
click at [307, 124] on span "Discard and Leave" at bounding box center [300, 123] width 31 height 5
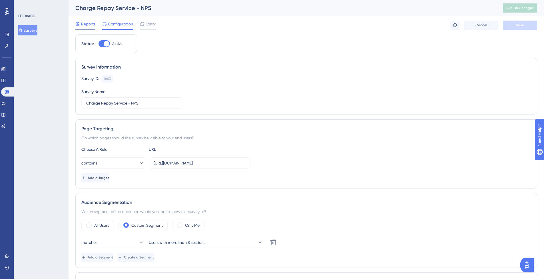
click at [89, 26] on span "Reports" at bounding box center [88, 24] width 14 height 7
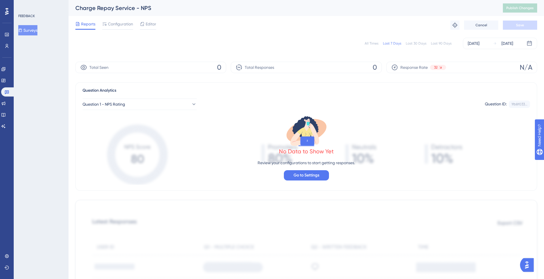
click at [237, 75] on div "All Times Last 7 Days Last 30 Days Last 90 Days [DATE] [DATE] Total Seen 0 Tota…" at bounding box center [306, 263] width 462 height 459
click at [8, 93] on icon at bounding box center [7, 93] width 4 height 4
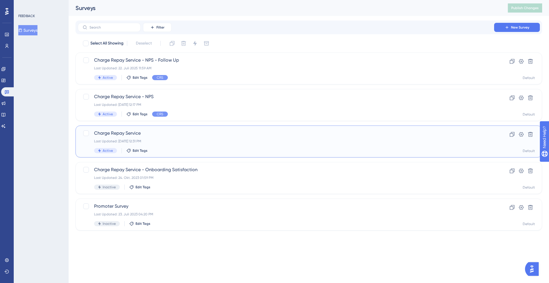
click at [158, 137] on div "Charge Repay Service Last Updated: [DATE] 12:31 PM Active Edit Tags" at bounding box center [285, 141] width 383 height 23
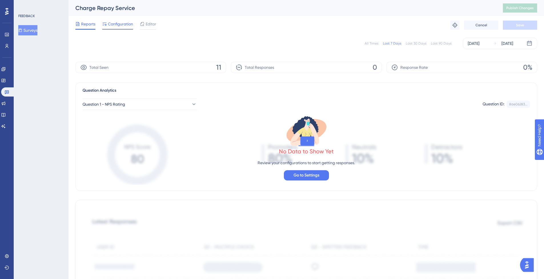
click at [116, 21] on span "Configuration" at bounding box center [120, 24] width 25 height 7
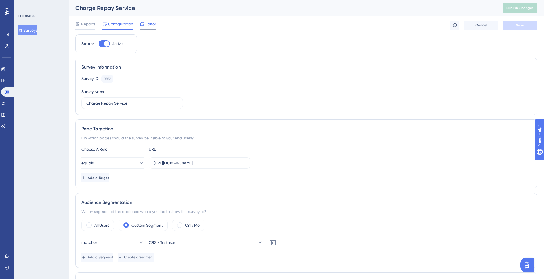
click at [150, 24] on span "Editor" at bounding box center [151, 24] width 11 height 7
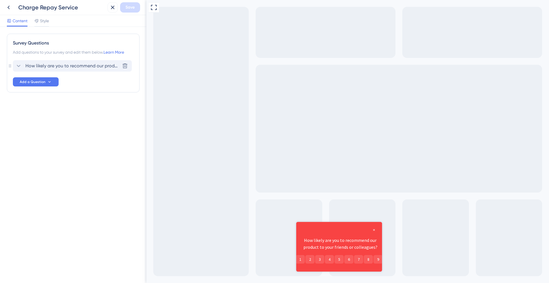
click at [78, 68] on span "How likely are you to recommend our product to your friends or colleagues?" at bounding box center [72, 66] width 94 height 7
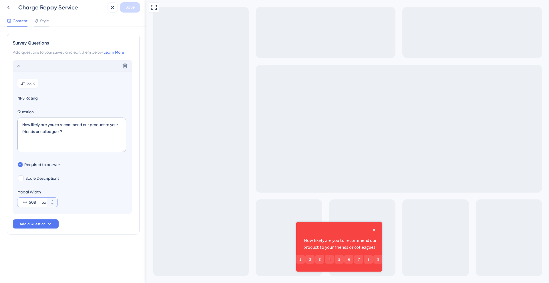
click at [37, 201] on input "508" at bounding box center [34, 202] width 11 height 7
click at [53, 200] on icon at bounding box center [52, 200] width 3 height 3
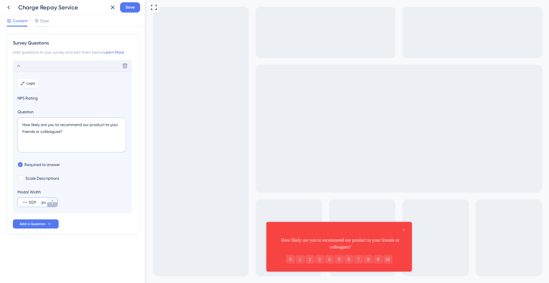
click at [53, 207] on button "509 px" at bounding box center [52, 205] width 10 height 5
type input "508"
click at [53, 207] on button "508 px" at bounding box center [52, 205] width 10 height 5
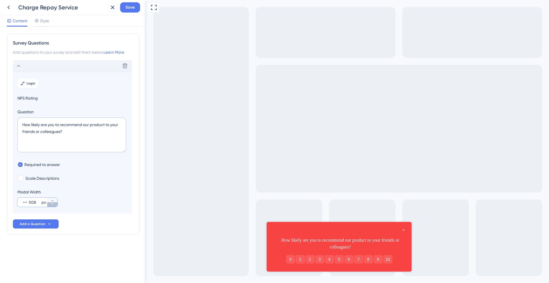
click at [53, 207] on button "508 px" at bounding box center [52, 205] width 10 height 5
click at [45, 16] on div "Content Style" at bounding box center [73, 21] width 146 height 12
click at [45, 22] on span "Style" at bounding box center [44, 20] width 9 height 7
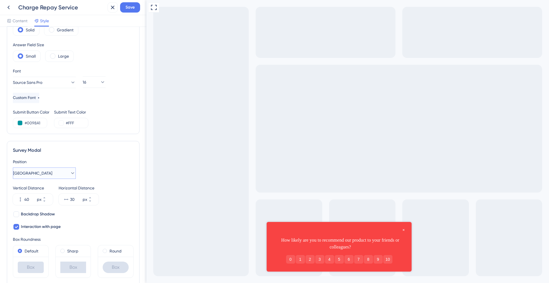
click at [50, 171] on button "[GEOGRAPHIC_DATA]" at bounding box center [44, 173] width 63 height 11
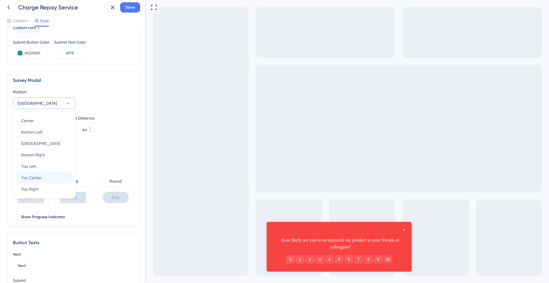
click at [47, 179] on div "Top Center Top Center" at bounding box center [44, 177] width 46 height 11
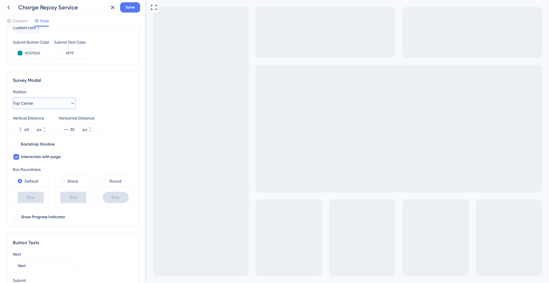
click at [63, 101] on button "Top Center" at bounding box center [44, 103] width 63 height 11
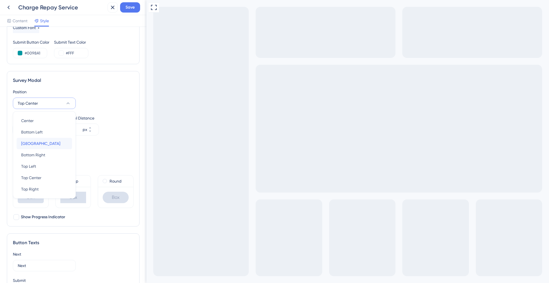
click at [53, 144] on div "[GEOGRAPHIC_DATA]" at bounding box center [44, 143] width 46 height 11
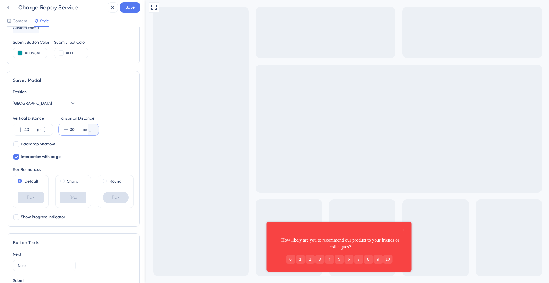
click at [76, 130] on input "30" at bounding box center [75, 129] width 11 height 7
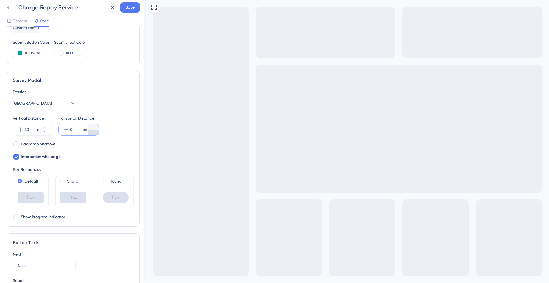
click at [92, 131] on icon at bounding box center [89, 131] width 3 height 3
click at [95, 125] on button "0 px" at bounding box center [93, 127] width 10 height 6
click at [95, 125] on button "1 px" at bounding box center [93, 127] width 10 height 6
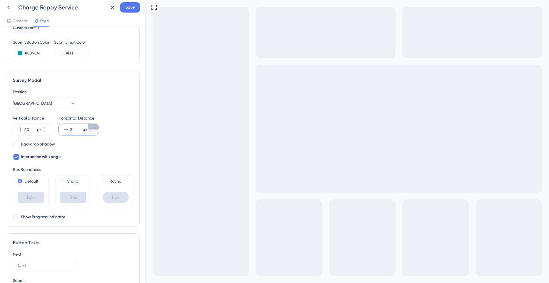
click at [95, 125] on button "2 px" at bounding box center [93, 127] width 10 height 6
click at [95, 125] on button "39 px" at bounding box center [93, 127] width 10 height 6
type input "0"
click at [95, 135] on button "0 px" at bounding box center [93, 133] width 10 height 6
click at [96, 148] on div "Backdrop Shadow Interaction with page" at bounding box center [73, 150] width 121 height 19
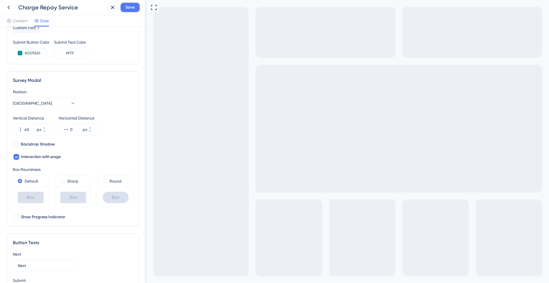
click at [131, 9] on span "Save" at bounding box center [129, 7] width 9 height 7
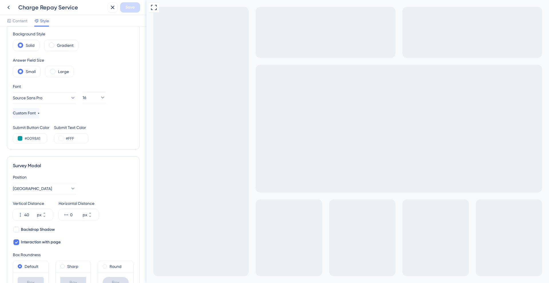
scroll to position [8, 0]
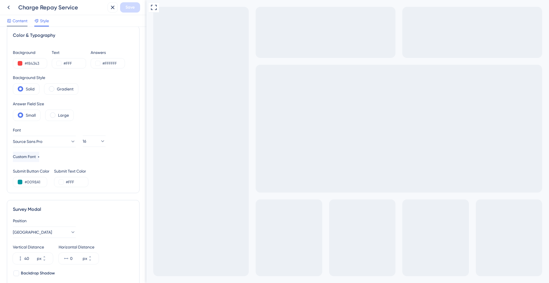
click at [24, 22] on span "Content" at bounding box center [20, 20] width 15 height 7
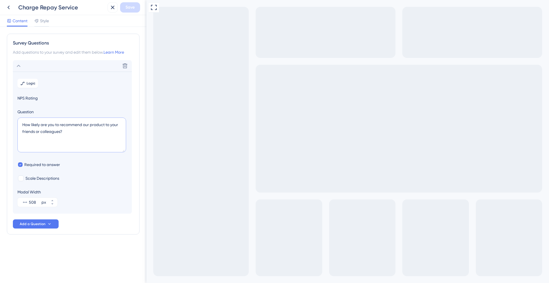
click at [105, 126] on textarea "How likely are you to recommend our product to your friends or colleagues?" at bounding box center [71, 135] width 109 height 35
type textarea "How likely are you to recommend our product to your friends or colleagues?"
click at [131, 10] on span "Save" at bounding box center [129, 7] width 9 height 7
click at [5, 6] on icon at bounding box center [8, 7] width 7 height 7
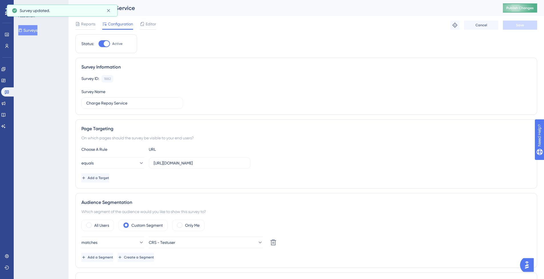
click at [514, 8] on span "Publish Changes" at bounding box center [520, 8] width 27 height 5
click at [7, 92] on icon at bounding box center [7, 93] width 4 height 4
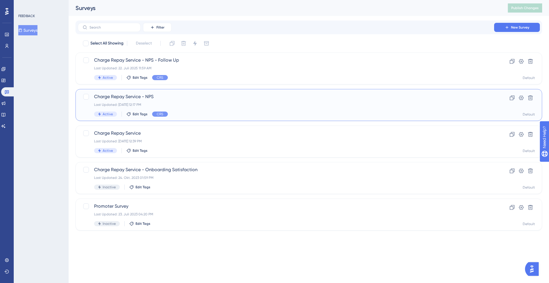
click at [149, 97] on span "Charge Repay Service - NPS" at bounding box center [285, 96] width 383 height 7
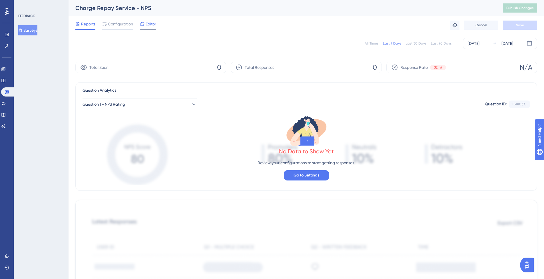
click at [147, 23] on span "Editor" at bounding box center [151, 24] width 11 height 7
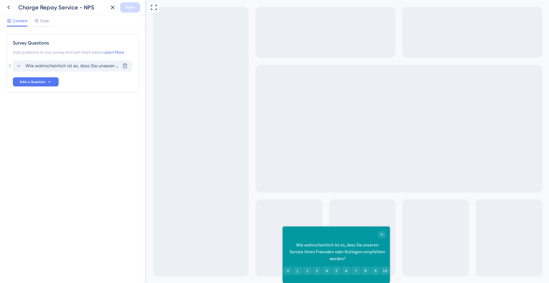
click at [63, 67] on span "Wie wahrscheinlich ist es, dass Sie unseren Service Ihren Freunden oder Kollege…" at bounding box center [72, 66] width 94 height 7
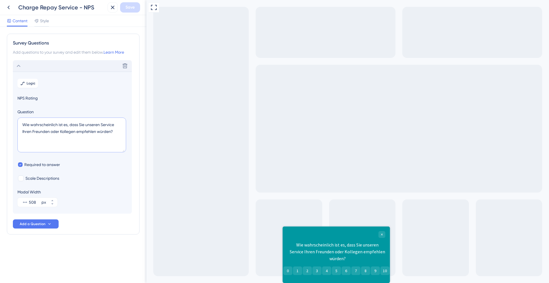
click at [21, 133] on textarea "Wie wahrscheinlich ist es, dass Sie unseren Service Ihren Freunden oder Kollege…" at bounding box center [71, 135] width 109 height 35
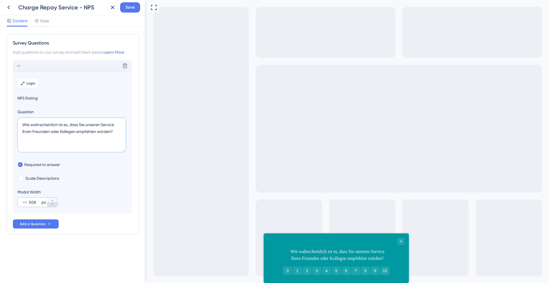
type textarea "Wie wahrscheinlich ist es, dass Sie unseren Service Ihren Freunden oder Kollege…"
click at [53, 205] on icon at bounding box center [52, 204] width 3 height 3
click at [54, 200] on icon at bounding box center [52, 200] width 3 height 3
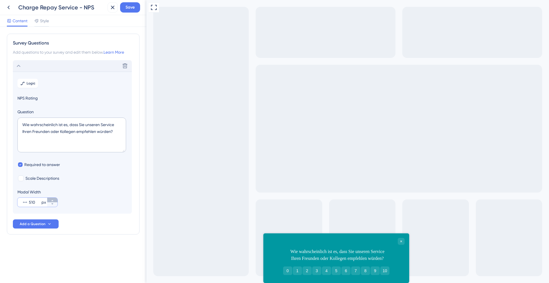
click at [54, 200] on icon at bounding box center [52, 200] width 3 height 3
click at [54, 205] on icon at bounding box center [52, 204] width 3 height 3
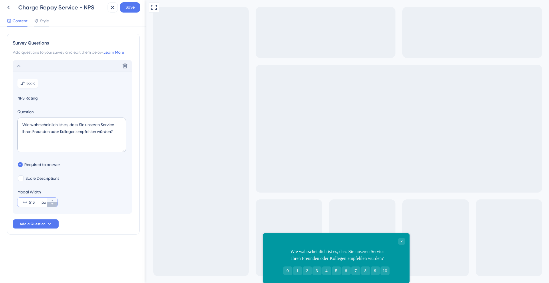
click at [54, 205] on icon at bounding box center [52, 204] width 3 height 3
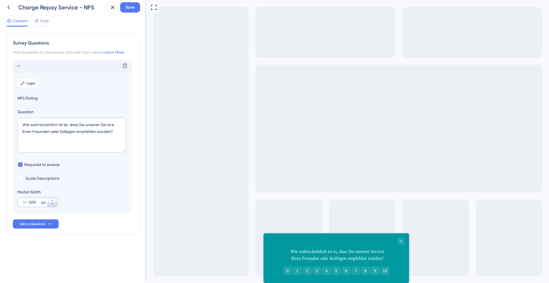
type input "508"
click at [54, 205] on icon at bounding box center [52, 204] width 3 height 3
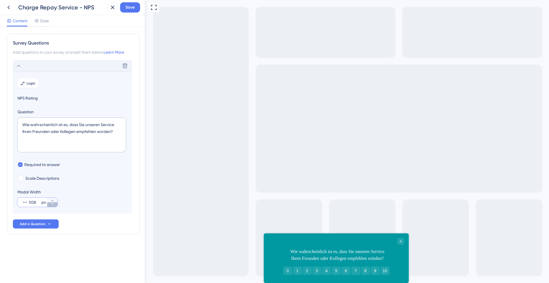
click at [54, 205] on icon at bounding box center [52, 204] width 3 height 3
click at [53, 204] on icon at bounding box center [52, 204] width 3 height 3
click at [41, 18] on span "Style" at bounding box center [44, 20] width 9 height 7
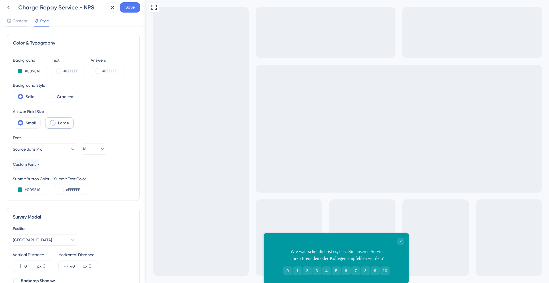
click at [59, 123] on label "Large" at bounding box center [63, 123] width 11 height 7
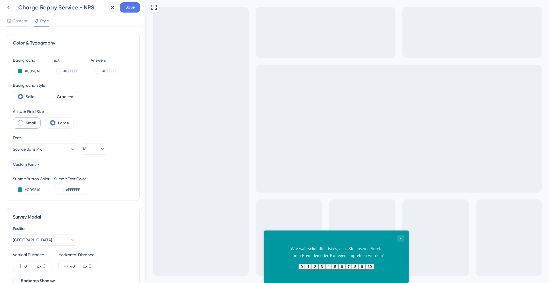
click at [29, 121] on label "Small" at bounding box center [31, 123] width 10 height 7
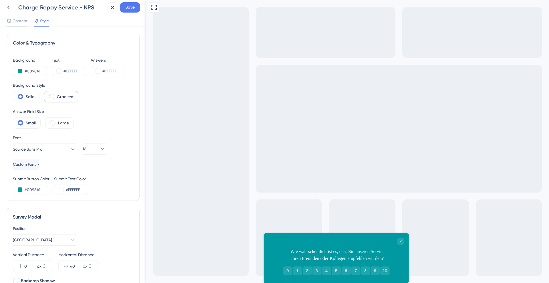
click at [67, 97] on label "Gradient" at bounding box center [65, 96] width 17 height 7
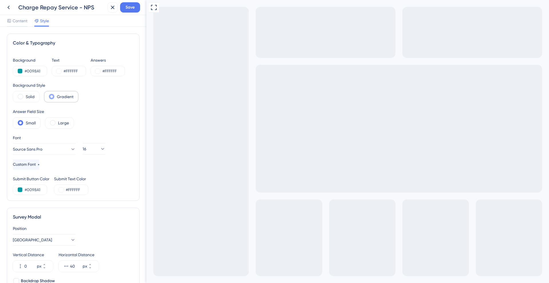
click at [66, 97] on label "Gradient" at bounding box center [65, 96] width 17 height 7
click at [16, 97] on div "Solid" at bounding box center [26, 96] width 27 height 11
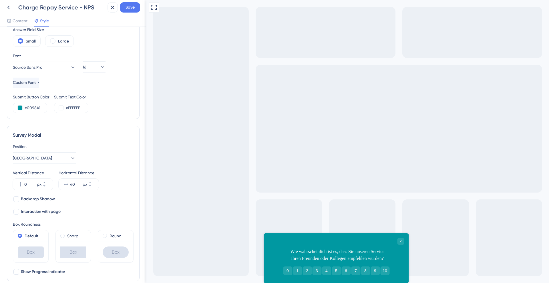
scroll to position [87, 0]
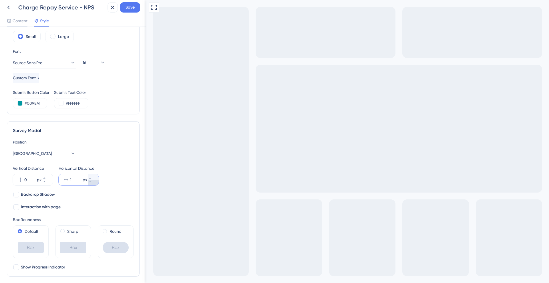
type input "0"
click at [92, 181] on icon at bounding box center [89, 181] width 3 height 3
click at [90, 201] on div "Backdrop Shadow Interaction with page" at bounding box center [73, 200] width 121 height 19
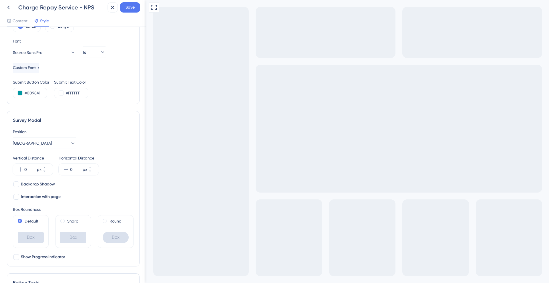
scroll to position [98, 0]
click at [20, 180] on label "Backdrop Shadow" at bounding box center [34, 183] width 42 height 7
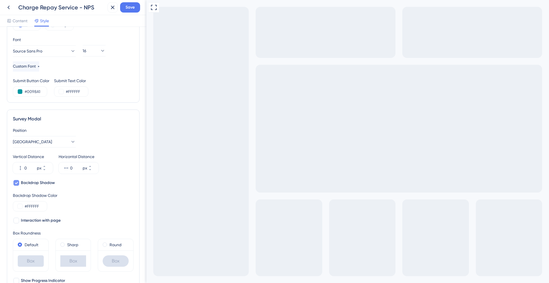
click at [20, 180] on label "Backdrop Shadow" at bounding box center [34, 183] width 42 height 7
checkbox input "false"
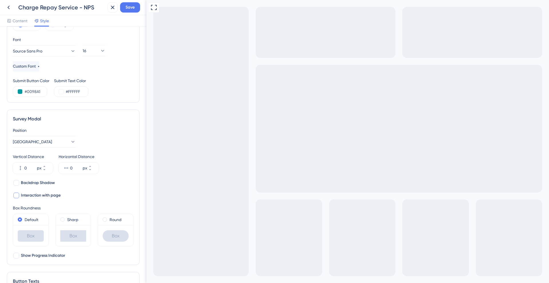
click at [20, 195] on label "Interaction with page" at bounding box center [37, 195] width 48 height 7
checkbox input "false"
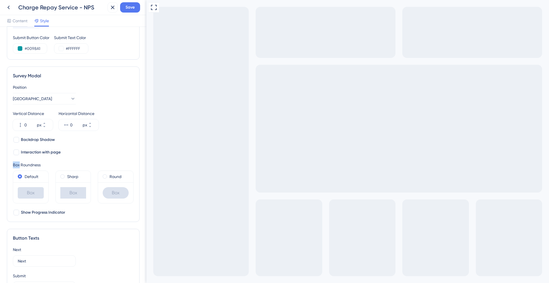
scroll to position [0, 0]
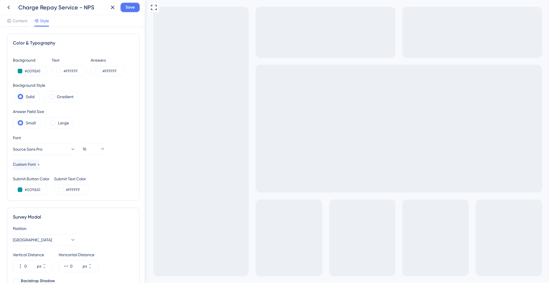
click at [129, 7] on span "Save" at bounding box center [129, 7] width 9 height 7
click at [15, 21] on span "Content" at bounding box center [20, 20] width 15 height 7
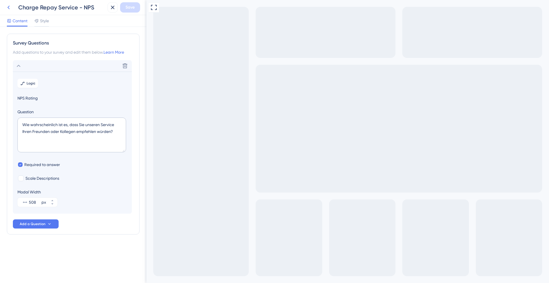
click at [8, 7] on icon at bounding box center [8, 8] width 2 height 4
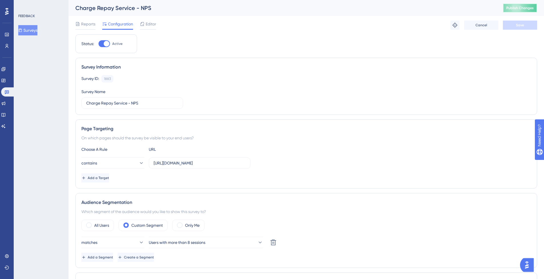
click at [529, 10] on span "Publish Changes" at bounding box center [520, 8] width 27 height 5
click at [89, 24] on span "Reports" at bounding box center [88, 24] width 14 height 7
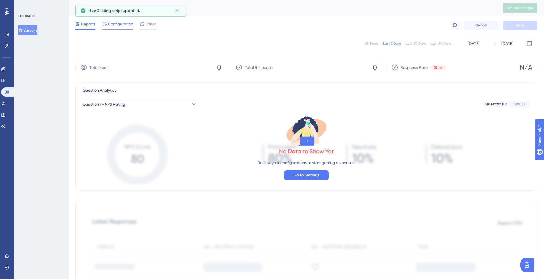
click at [119, 27] on span "Configuration" at bounding box center [120, 24] width 25 height 7
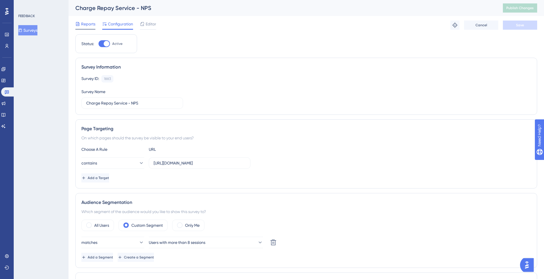
click at [88, 25] on span "Reports" at bounding box center [88, 24] width 14 height 7
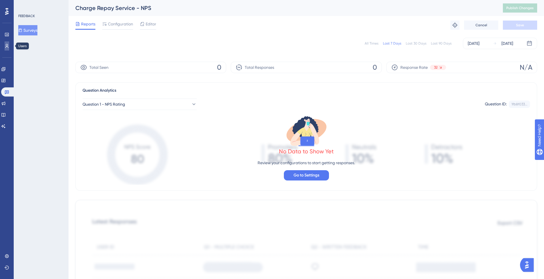
click at [8, 45] on icon at bounding box center [7, 46] width 5 height 5
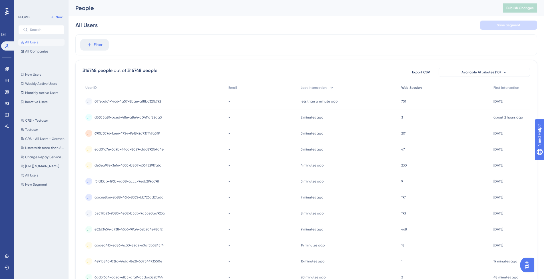
click at [413, 88] on span "Web Session" at bounding box center [411, 87] width 21 height 5
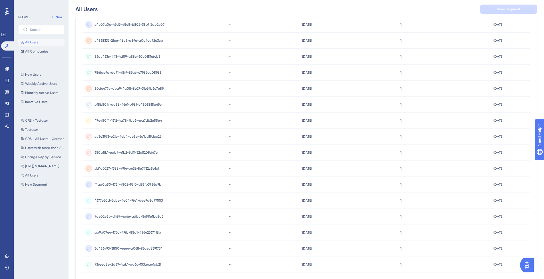
scroll to position [180, 0]
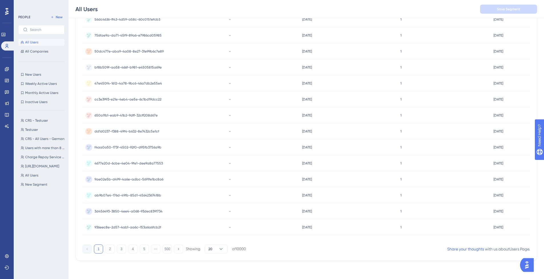
click at [127, 250] on div "1 2 3 4 5 ⋯ 500 Showing 20 of 10000" at bounding box center [164, 249] width 163 height 9
click at [131, 250] on button "4" at bounding box center [132, 249] width 9 height 9
click at [143, 251] on button "5" at bounding box center [144, 249] width 9 height 9
click at [143, 251] on button "6" at bounding box center [144, 249] width 9 height 9
click at [143, 251] on button "7" at bounding box center [144, 249] width 9 height 9
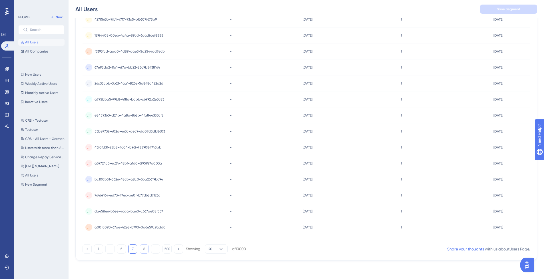
click at [145, 251] on button "8" at bounding box center [144, 249] width 9 height 9
click at [145, 251] on button "9" at bounding box center [144, 249] width 9 height 9
click at [145, 251] on button "10" at bounding box center [144, 249] width 9 height 9
click at [145, 251] on button "11" at bounding box center [144, 249] width 9 height 9
click at [145, 251] on button "12" at bounding box center [144, 249] width 9 height 9
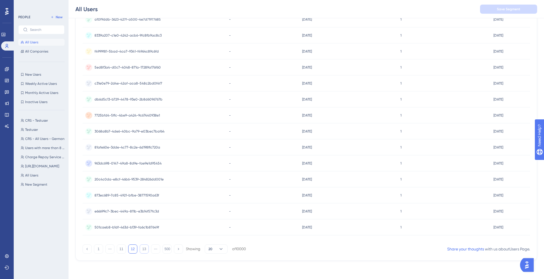
click at [145, 251] on button "13" at bounding box center [144, 249] width 9 height 9
click at [145, 251] on button "14" at bounding box center [144, 249] width 9 height 9
click at [145, 251] on button "15" at bounding box center [144, 249] width 9 height 9
click at [145, 251] on button "16" at bounding box center [144, 249] width 9 height 9
click at [145, 251] on button "17" at bounding box center [144, 249] width 9 height 9
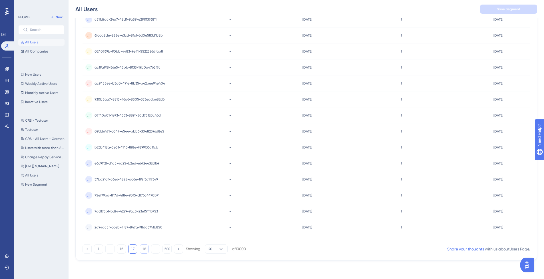
click at [145, 251] on button "18" at bounding box center [144, 249] width 9 height 9
click at [145, 251] on div at bounding box center [300, 160] width 487 height 238
click at [145, 251] on button "19" at bounding box center [144, 249] width 9 height 9
click at [145, 251] on button "20" at bounding box center [144, 249] width 9 height 9
click at [145, 251] on button "21" at bounding box center [144, 249] width 9 height 9
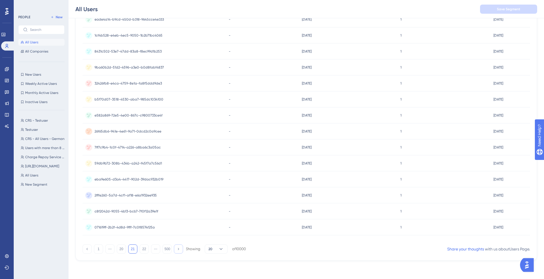
click at [179, 251] on icon at bounding box center [179, 249] width 4 height 4
click at [144, 249] on button "23" at bounding box center [144, 249] width 9 height 9
click at [144, 249] on button "24" at bounding box center [144, 249] width 9 height 9
click at [144, 249] on button "25" at bounding box center [144, 249] width 9 height 9
click at [144, 249] on button "26" at bounding box center [144, 249] width 9 height 9
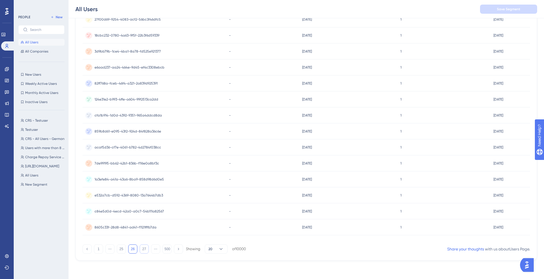
click at [144, 249] on button "27" at bounding box center [144, 249] width 9 height 9
click at [144, 249] on button "28" at bounding box center [144, 249] width 9 height 9
click at [144, 249] on button "29" at bounding box center [144, 249] width 9 height 9
click at [144, 249] on button "30" at bounding box center [144, 249] width 9 height 9
click at [144, 249] on button "31" at bounding box center [144, 249] width 9 height 9
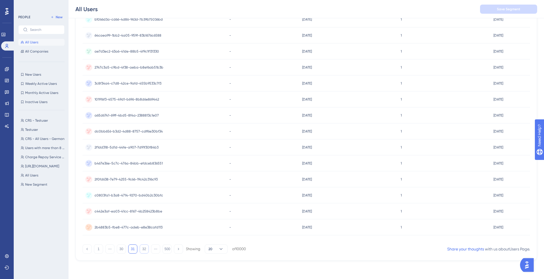
click at [144, 249] on button "32" at bounding box center [144, 249] width 9 height 9
click at [144, 249] on button "33" at bounding box center [144, 249] width 9 height 9
click at [144, 249] on button "34" at bounding box center [144, 249] width 9 height 9
click at [144, 249] on button "35" at bounding box center [144, 249] width 9 height 9
click at [144, 249] on button "36" at bounding box center [144, 249] width 9 height 9
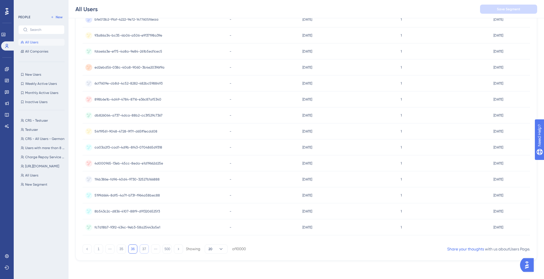
click at [144, 249] on button "37" at bounding box center [144, 249] width 9 height 9
click at [144, 249] on button "38" at bounding box center [144, 249] width 9 height 9
click at [144, 249] on button "39" at bounding box center [144, 249] width 9 height 9
click at [144, 249] on button "40" at bounding box center [144, 249] width 9 height 9
click at [144, 249] on button "41" at bounding box center [144, 249] width 9 height 9
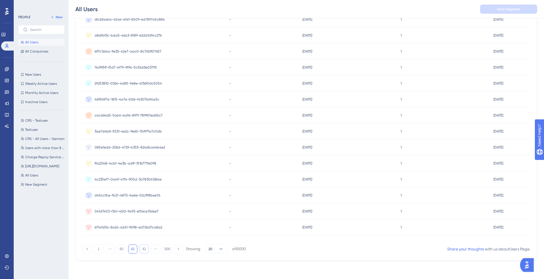
click at [144, 249] on button "42" at bounding box center [144, 249] width 9 height 9
click at [144, 249] on button "43" at bounding box center [144, 249] width 9 height 9
click at [144, 249] on button "44" at bounding box center [144, 249] width 9 height 9
click at [144, 249] on button "45" at bounding box center [144, 249] width 9 height 9
click at [144, 249] on button "46" at bounding box center [144, 249] width 9 height 9
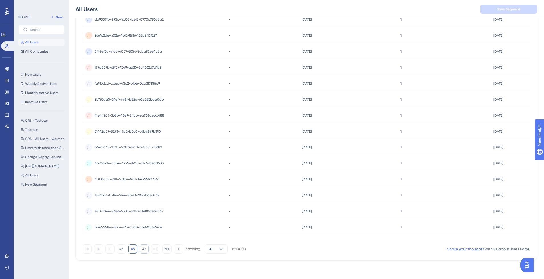
click at [144, 249] on button "47" at bounding box center [144, 249] width 9 height 9
click at [144, 249] on button "48" at bounding box center [144, 249] width 9 height 9
click at [144, 249] on button "49" at bounding box center [144, 249] width 9 height 9
click at [144, 249] on button "50" at bounding box center [144, 249] width 9 height 9
click at [144, 249] on button "51" at bounding box center [144, 249] width 9 height 9
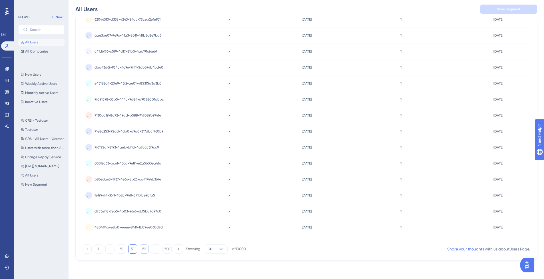
click at [144, 249] on button "52" at bounding box center [144, 249] width 9 height 9
click at [144, 249] on button "53" at bounding box center [144, 249] width 9 height 9
click at [144, 249] on button "54" at bounding box center [144, 249] width 9 height 9
click at [144, 249] on button "55" at bounding box center [144, 249] width 9 height 9
click at [144, 249] on div at bounding box center [300, 160] width 487 height 238
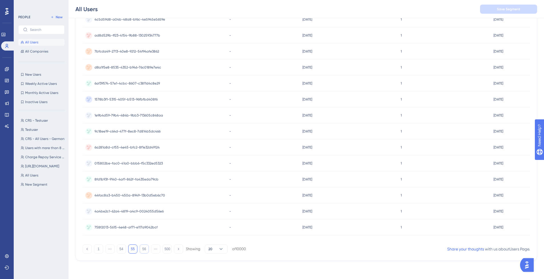
click at [144, 249] on button "56" at bounding box center [144, 249] width 9 height 9
click at [144, 249] on button "57" at bounding box center [144, 249] width 9 height 9
click at [144, 249] on div at bounding box center [300, 160] width 487 height 238
click at [144, 249] on button "58" at bounding box center [144, 249] width 9 height 9
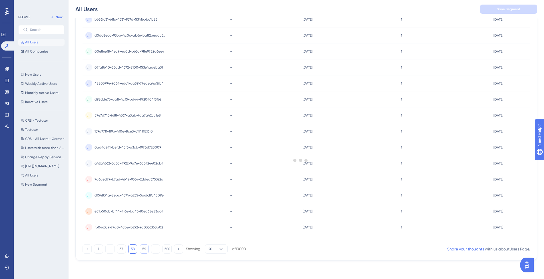
click at [144, 249] on div at bounding box center [300, 160] width 487 height 238
click at [144, 249] on button "59" at bounding box center [144, 249] width 9 height 9
click at [144, 249] on div at bounding box center [300, 160] width 487 height 238
click at [144, 249] on button "60" at bounding box center [144, 249] width 9 height 9
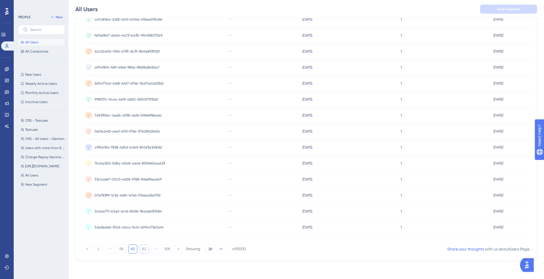
click at [144, 249] on button "61" at bounding box center [144, 249] width 9 height 9
click at [144, 249] on div at bounding box center [300, 160] width 487 height 238
click at [144, 249] on button "62" at bounding box center [144, 249] width 9 height 9
click at [144, 249] on div at bounding box center [300, 160] width 487 height 238
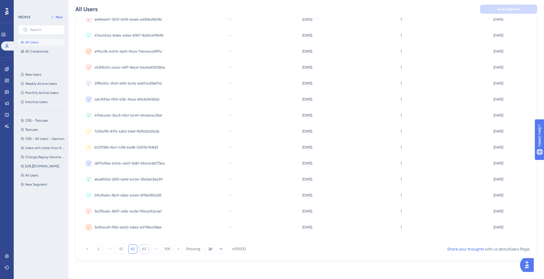
click at [144, 249] on button "63" at bounding box center [144, 249] width 9 height 9
click at [144, 249] on div at bounding box center [300, 160] width 487 height 238
click at [144, 249] on button "64" at bounding box center [144, 249] width 9 height 9
click at [144, 249] on div at bounding box center [300, 160] width 487 height 238
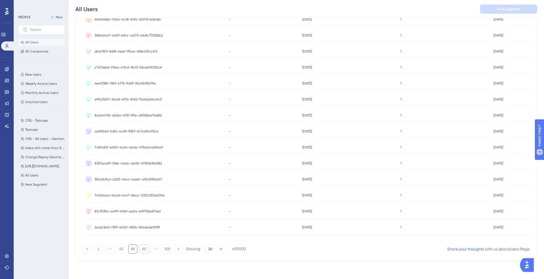
click at [144, 249] on button "65" at bounding box center [144, 249] width 9 height 9
click at [144, 249] on div at bounding box center [300, 160] width 487 height 238
click at [144, 249] on button "66" at bounding box center [144, 249] width 9 height 9
click at [144, 249] on div at bounding box center [300, 160] width 487 height 238
click at [144, 249] on button "67" at bounding box center [144, 249] width 9 height 9
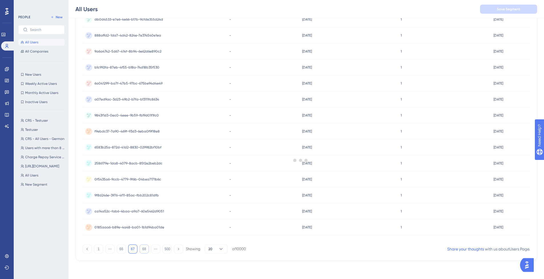
click at [144, 249] on div at bounding box center [300, 160] width 487 height 238
click at [144, 249] on button "68" at bounding box center [144, 249] width 9 height 9
click at [144, 249] on div at bounding box center [300, 160] width 487 height 238
click at [144, 249] on button "69" at bounding box center [144, 249] width 9 height 9
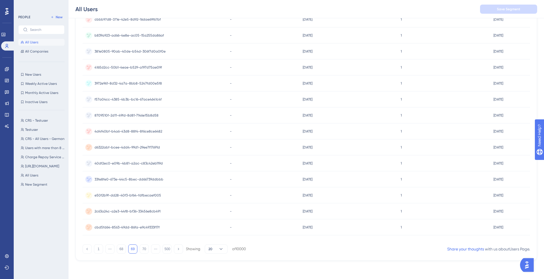
scroll to position [0, 0]
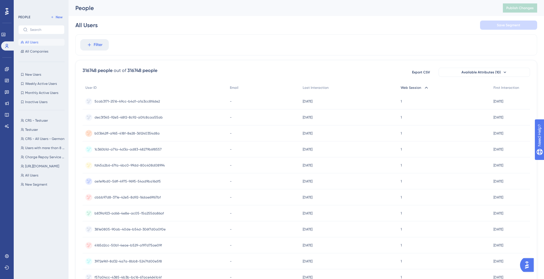
click at [410, 85] on span "Web Session" at bounding box center [411, 87] width 21 height 5
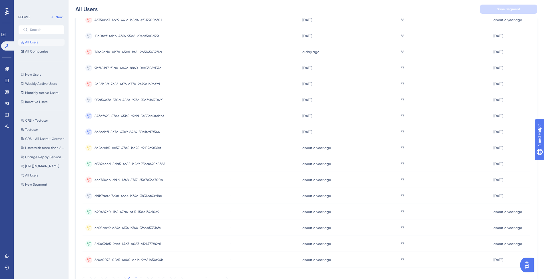
scroll to position [180, 0]
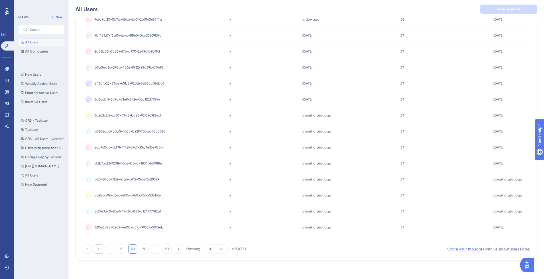
click at [97, 249] on button "1" at bounding box center [98, 249] width 9 height 9
click at [139, 248] on div "1 2 3 4 5 ⋯ 500 Showing 20 of 10000" at bounding box center [164, 249] width 163 height 9
click at [144, 248] on button "5" at bounding box center [144, 249] width 9 height 9
click at [145, 249] on button "6" at bounding box center [144, 249] width 9 height 9
click at [145, 249] on button "7" at bounding box center [144, 249] width 9 height 9
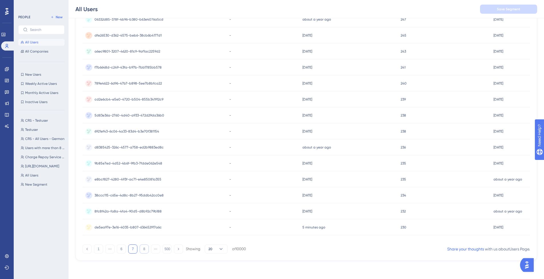
click at [145, 249] on button "8" at bounding box center [144, 249] width 9 height 9
click at [145, 249] on div at bounding box center [300, 160] width 487 height 238
click at [145, 249] on button "9" at bounding box center [144, 249] width 9 height 9
click at [145, 249] on div at bounding box center [300, 160] width 487 height 238
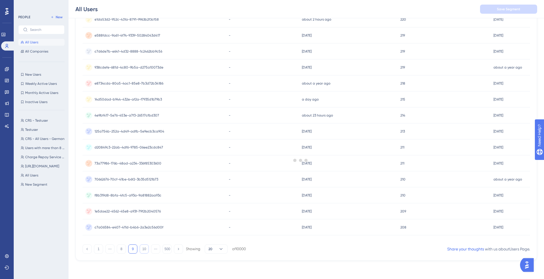
click at [145, 249] on div at bounding box center [300, 160] width 487 height 238
click at [145, 249] on button "10" at bounding box center [144, 249] width 9 height 9
click at [145, 249] on div at bounding box center [300, 160] width 487 height 238
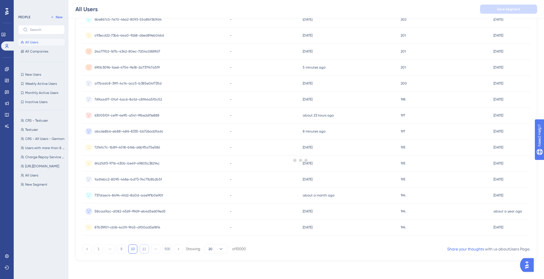
click at [145, 249] on div at bounding box center [300, 160] width 487 height 238
click at [145, 249] on button "11" at bounding box center [144, 249] width 9 height 9
click at [145, 249] on button "12" at bounding box center [144, 249] width 9 height 9
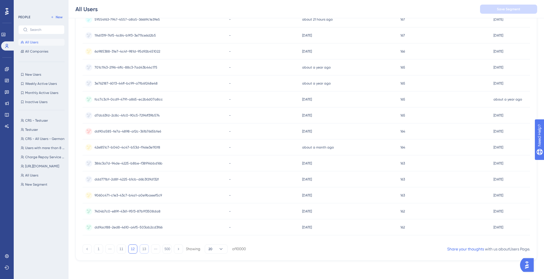
click at [145, 249] on button "13" at bounding box center [144, 249] width 9 height 9
click at [145, 249] on div at bounding box center [300, 160] width 487 height 238
click at [145, 249] on button "14" at bounding box center [144, 249] width 9 height 9
click at [145, 249] on div at bounding box center [300, 160] width 487 height 238
click at [145, 249] on button "15" at bounding box center [144, 249] width 9 height 9
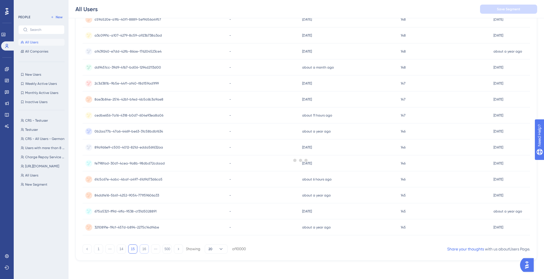
click at [145, 249] on div at bounding box center [300, 160] width 487 height 238
click at [145, 249] on button "16" at bounding box center [144, 249] width 9 height 9
click at [145, 249] on div at bounding box center [300, 160] width 487 height 238
click at [145, 249] on button "17" at bounding box center [144, 249] width 9 height 9
click at [145, 249] on div at bounding box center [300, 160] width 487 height 238
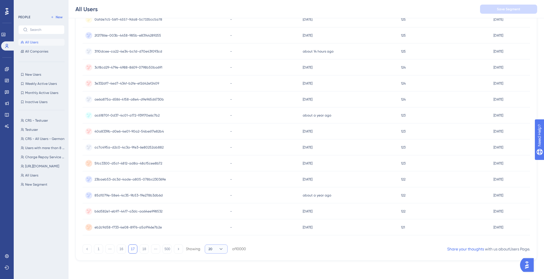
click at [217, 248] on button "20" at bounding box center [216, 249] width 23 height 9
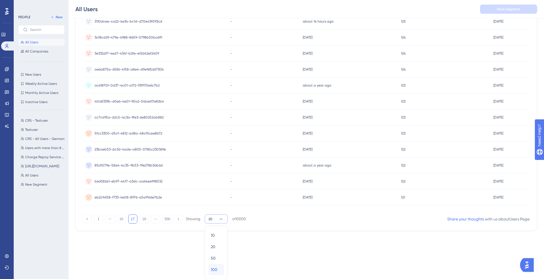
click at [215, 268] on span "100" at bounding box center [214, 269] width 7 height 7
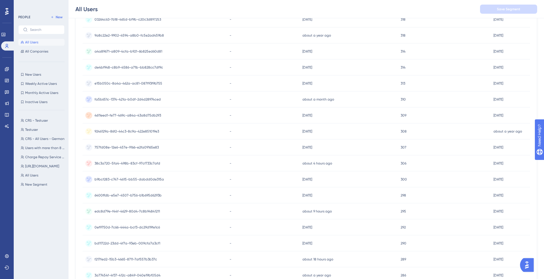
scroll to position [1460, 0]
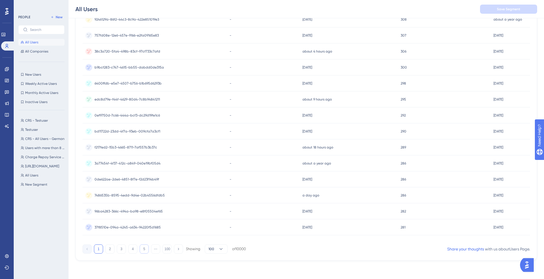
click at [145, 250] on button "5" at bounding box center [144, 249] width 9 height 9
click at [145, 251] on button "6" at bounding box center [144, 249] width 9 height 9
click at [145, 251] on button "7" at bounding box center [144, 249] width 9 height 9
click at [145, 251] on button "8" at bounding box center [144, 249] width 9 height 9
click at [145, 251] on button "9" at bounding box center [144, 249] width 9 height 9
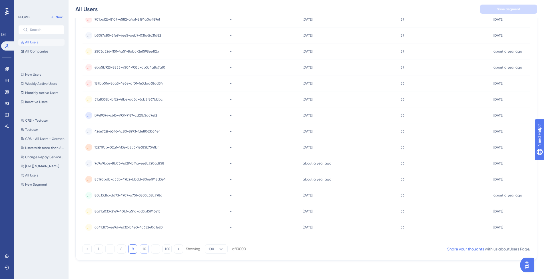
click at [145, 251] on button "10" at bounding box center [144, 249] width 9 height 9
click at [145, 251] on button "11" at bounding box center [144, 249] width 9 height 9
click at [145, 251] on button "12" at bounding box center [144, 249] width 9 height 9
click at [145, 250] on button "13" at bounding box center [144, 249] width 9 height 9
click at [145, 250] on button "14" at bounding box center [144, 249] width 9 height 9
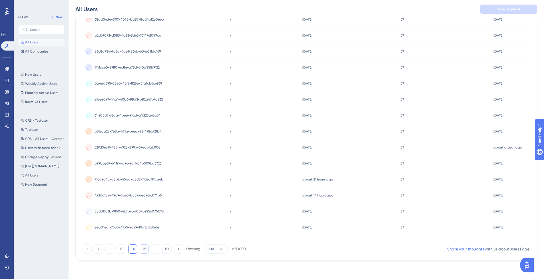
click at [145, 250] on button "15" at bounding box center [144, 249] width 9 height 9
click at [145, 250] on button "16" at bounding box center [144, 249] width 9 height 9
click at [145, 250] on button "17" at bounding box center [144, 249] width 9 height 9
click at [145, 250] on button "18" at bounding box center [144, 249] width 9 height 9
click at [145, 250] on button "19" at bounding box center [144, 249] width 9 height 9
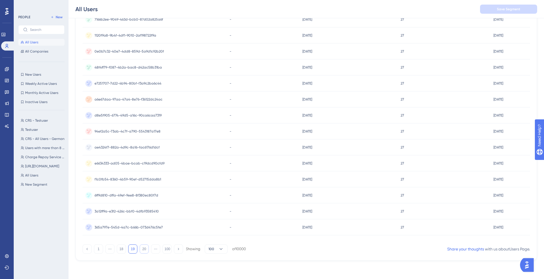
click at [147, 250] on button "20" at bounding box center [144, 249] width 9 height 9
click at [146, 250] on button "21" at bounding box center [144, 249] width 9 height 9
click at [146, 250] on button "22" at bounding box center [144, 249] width 9 height 9
click at [146, 250] on button "23" at bounding box center [144, 249] width 9 height 9
click at [145, 249] on button "24" at bounding box center [144, 249] width 9 height 9
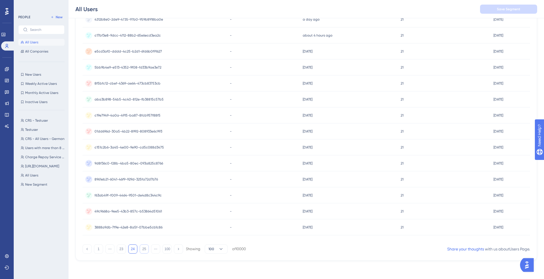
click at [145, 249] on button "25" at bounding box center [144, 249] width 9 height 9
click at [145, 249] on button "26" at bounding box center [144, 249] width 9 height 9
click at [145, 249] on button "27" at bounding box center [144, 249] width 9 height 9
click at [145, 249] on button "28" at bounding box center [144, 249] width 9 height 9
click at [145, 249] on button "29" at bounding box center [144, 249] width 9 height 9
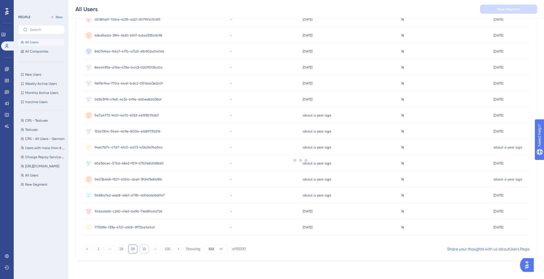
click at [145, 249] on button "30" at bounding box center [144, 249] width 9 height 9
click at [145, 249] on button "31" at bounding box center [144, 249] width 9 height 9
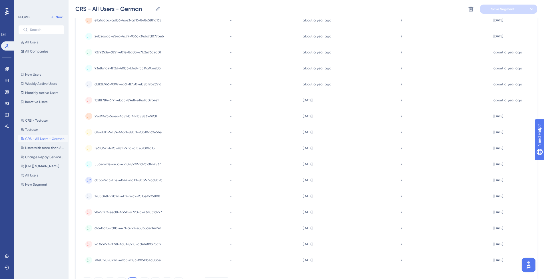
scroll to position [1460, 0]
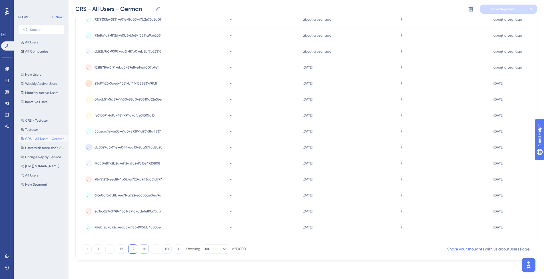
click at [144, 246] on button "18" at bounding box center [144, 249] width 9 height 9
click at [144, 250] on button "19" at bounding box center [144, 249] width 9 height 9
